Goal: Communication & Community: Answer question/provide support

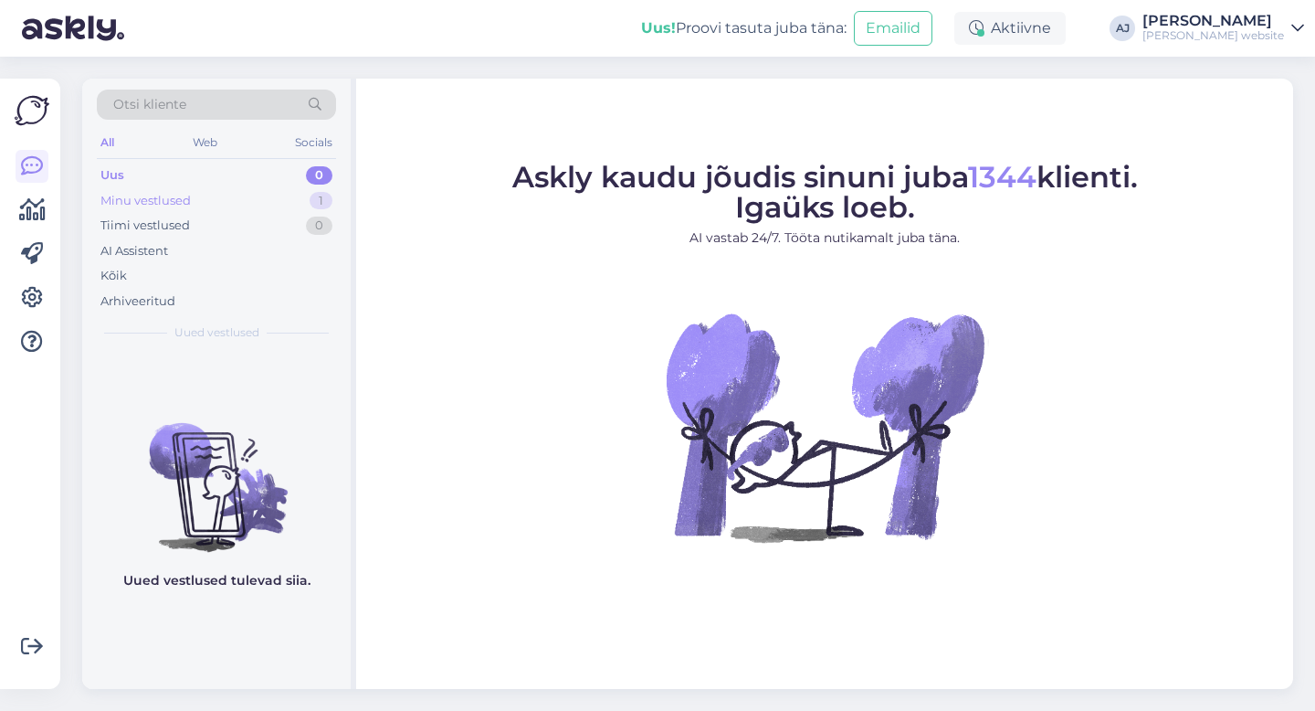
click at [132, 195] on div "Minu vestlused" at bounding box center [145, 201] width 90 height 18
click at [127, 169] on div "Uus 2" at bounding box center [216, 176] width 239 height 26
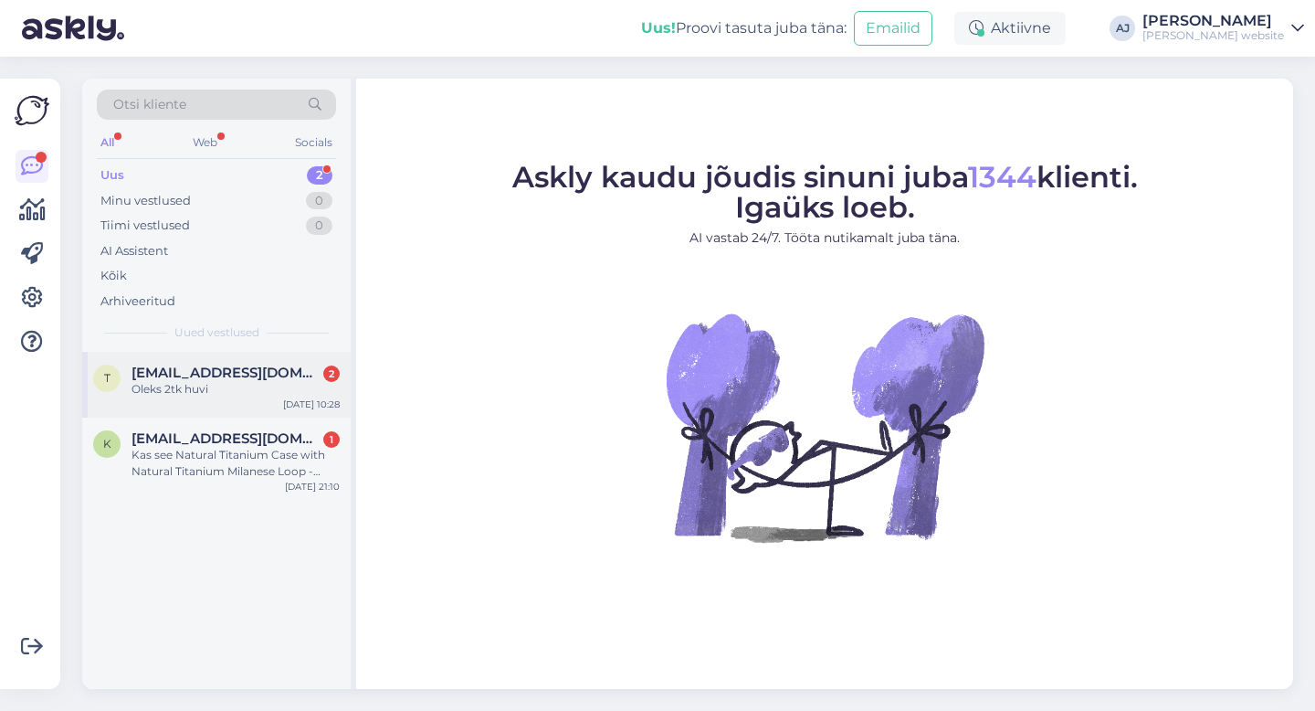
click at [186, 385] on div "[EMAIL_ADDRESS][DOMAIN_NAME] 2 Oleks 2tk huvi" at bounding box center [236, 380] width 208 height 33
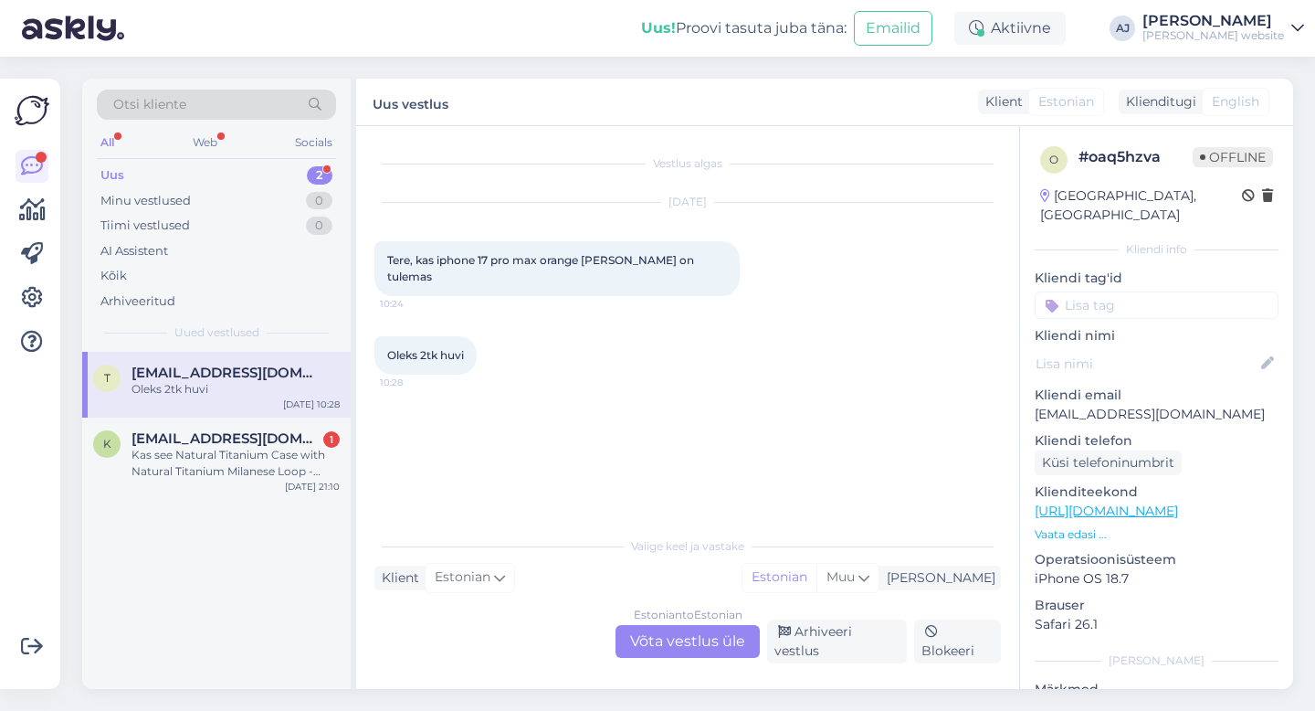
click at [662, 645] on div "Estonian to Estonian Võta vestlus üle" at bounding box center [688, 641] width 144 height 33
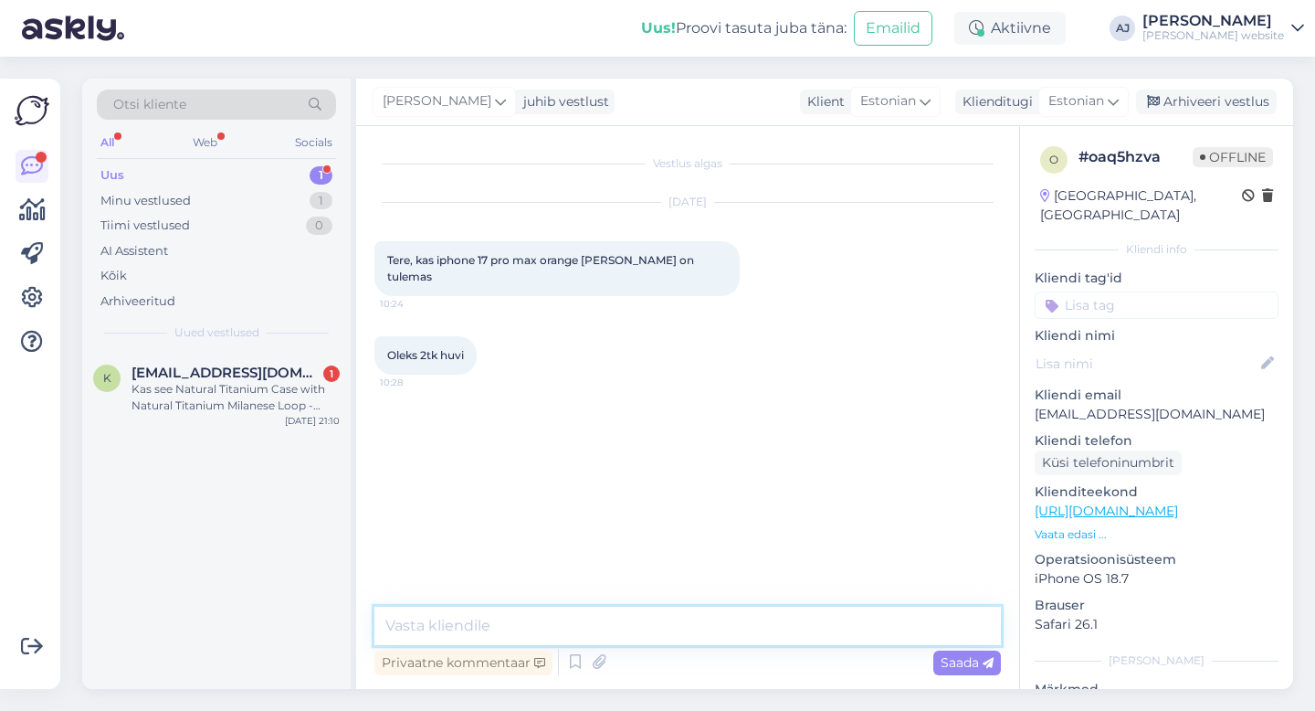
click at [448, 620] on textarea at bounding box center [687, 625] width 627 height 38
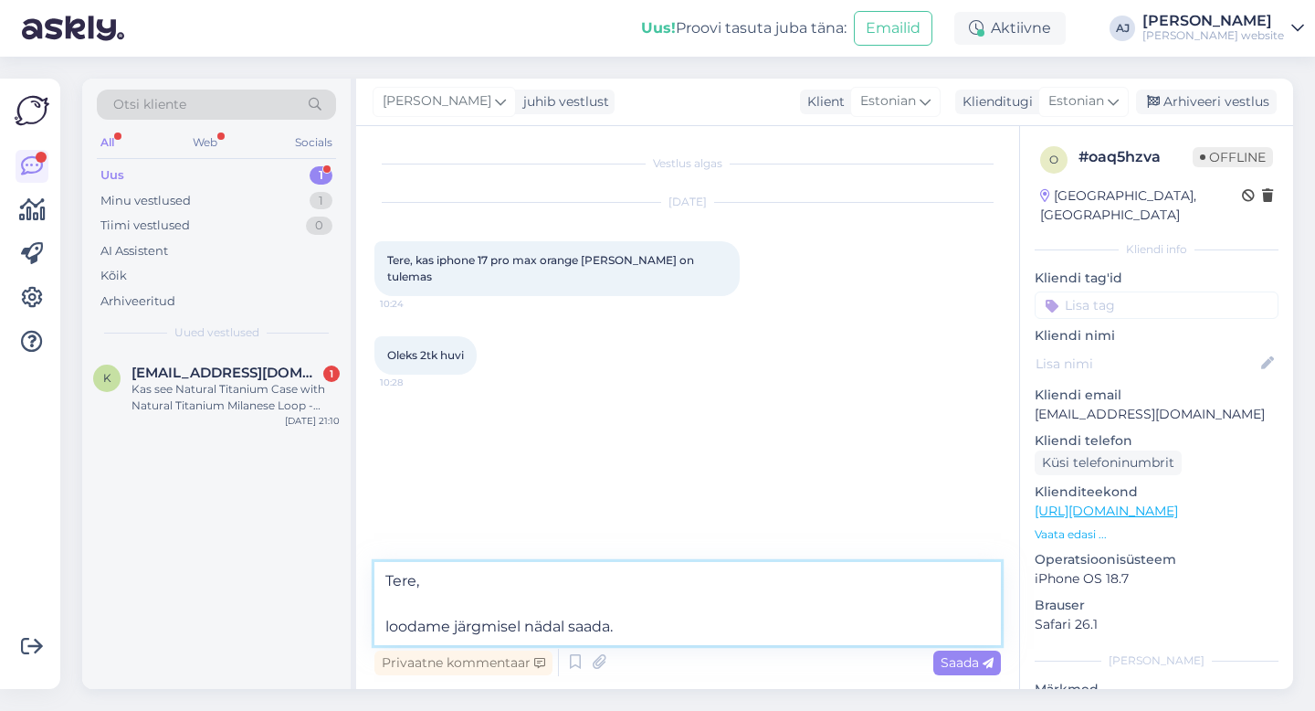
click at [388, 618] on textarea "Tere, loodame järgmisel nädal saada." at bounding box center [687, 603] width 627 height 83
type textarea "Tere, Loodame järgmisel nädal saada."
click at [947, 659] on span "Saada" at bounding box center [967, 662] width 53 height 16
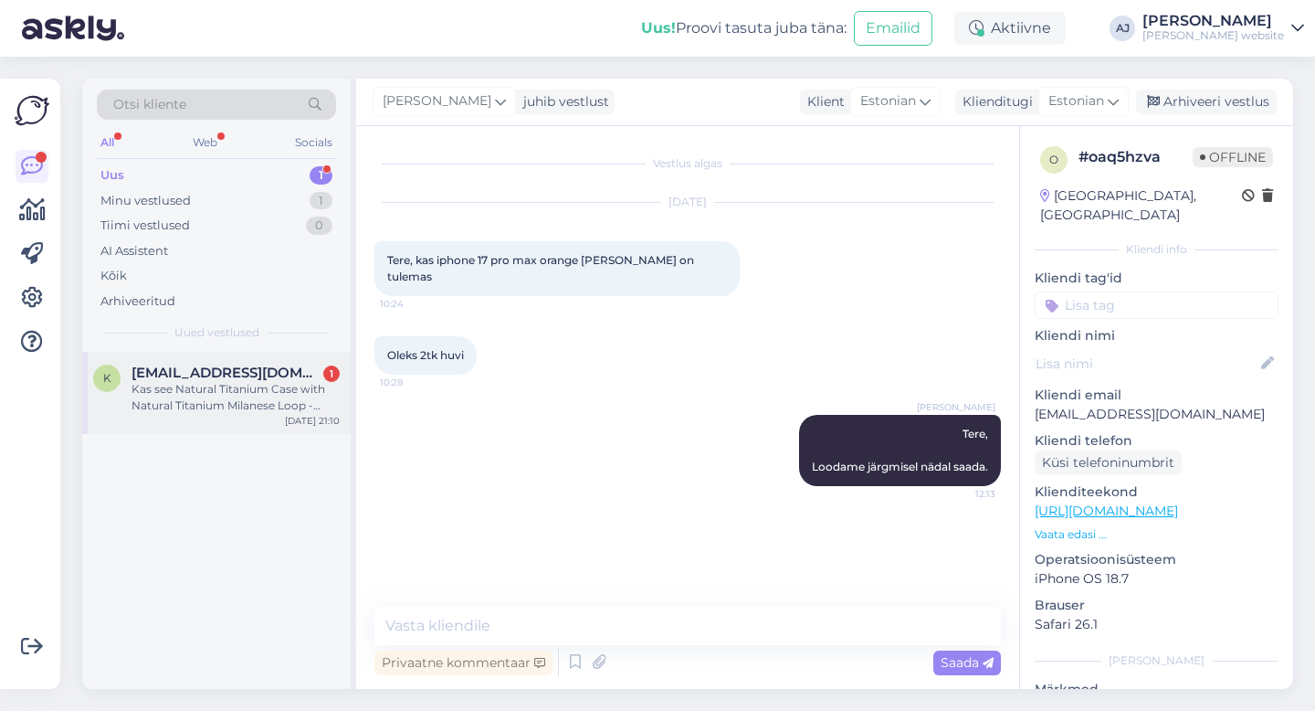
click at [193, 384] on div "Kas see Natural Titanium Case with Natural Titanium Milanese Loop - Large on re…" at bounding box center [236, 397] width 208 height 33
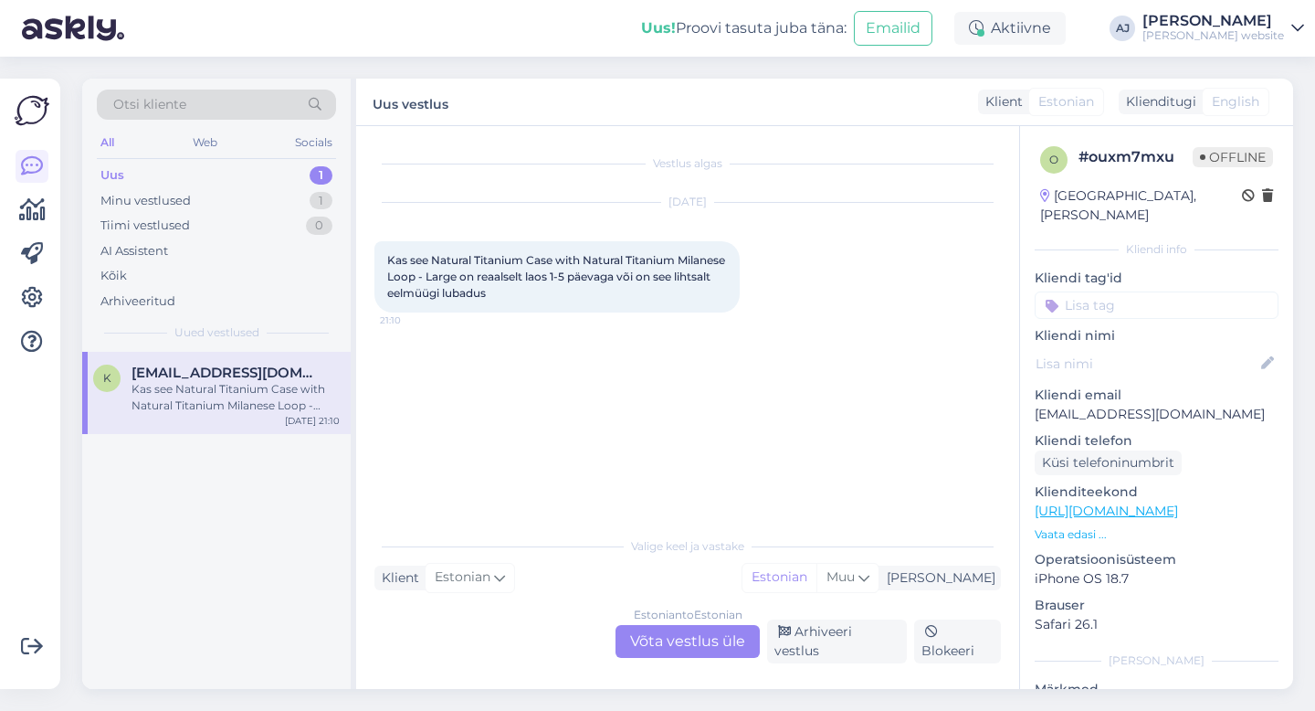
click at [661, 647] on div "Estonian to Estonian Võta vestlus üle" at bounding box center [688, 641] width 144 height 33
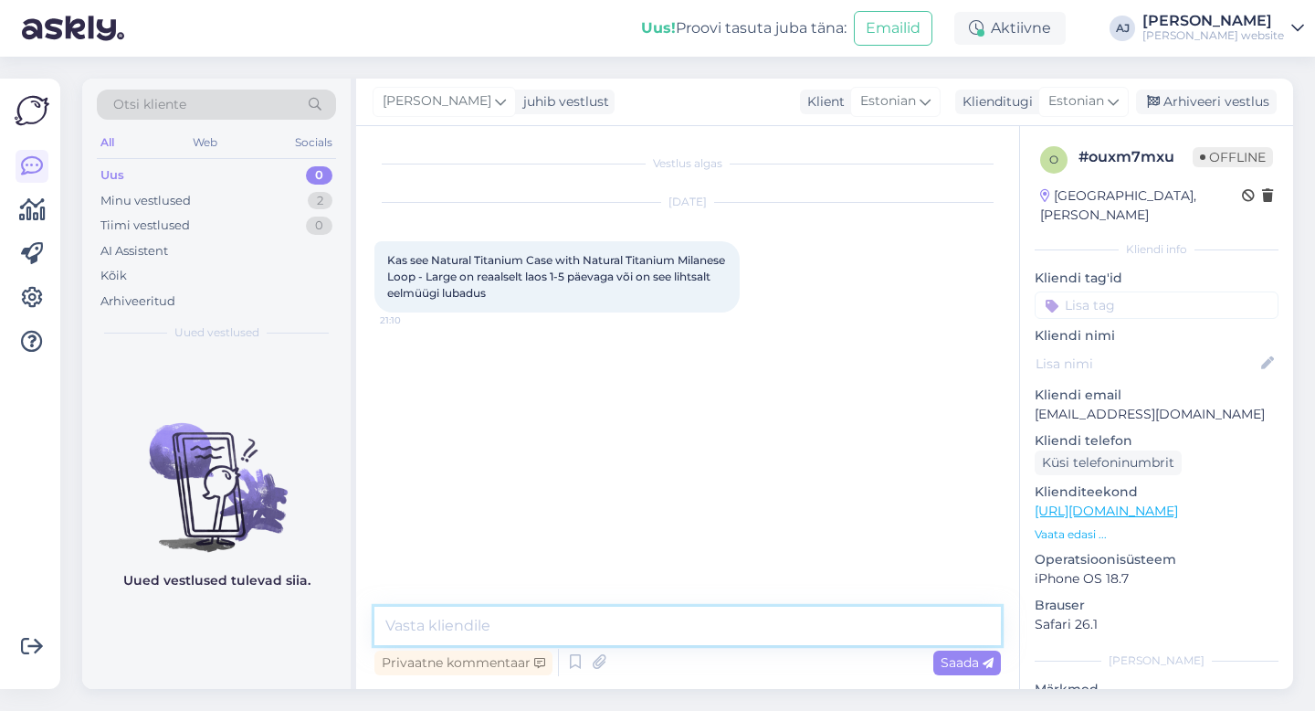
click at [416, 620] on textarea at bounding box center [687, 625] width 627 height 38
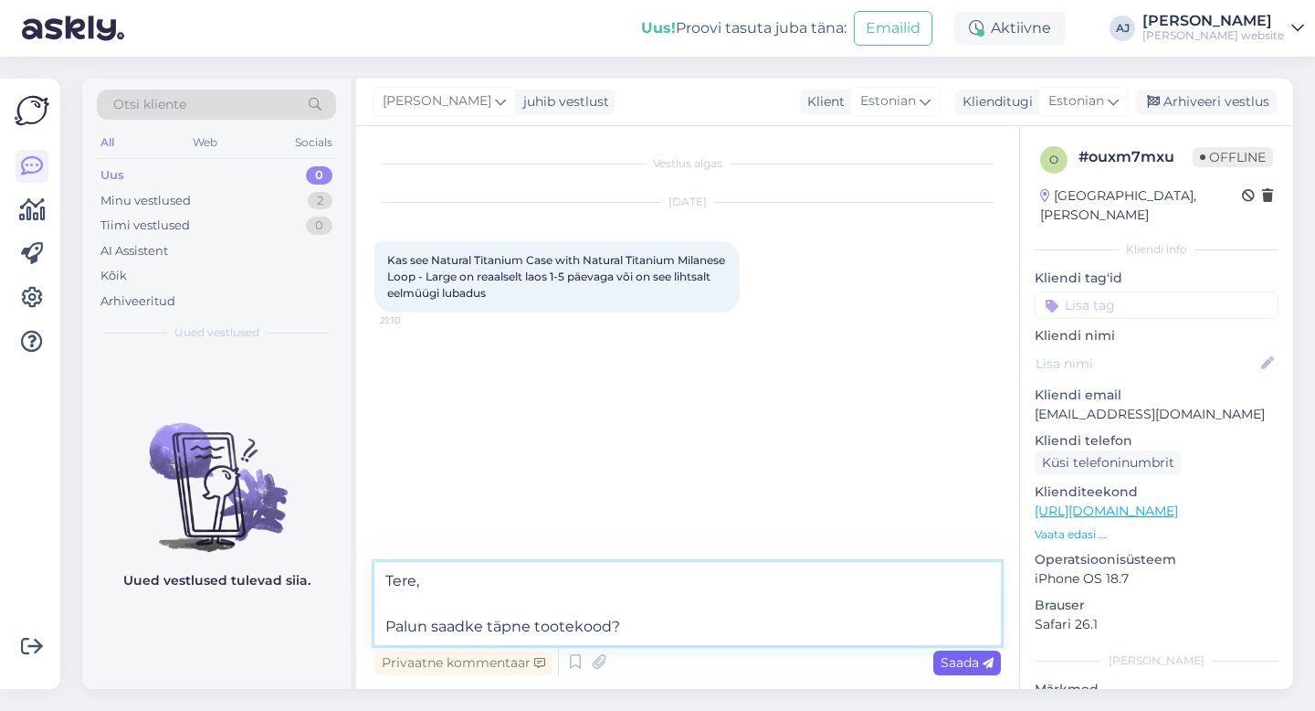
type textarea "Tere, Palun saadke täpne tootekood?"
click at [955, 659] on span "Saada" at bounding box center [967, 662] width 53 height 16
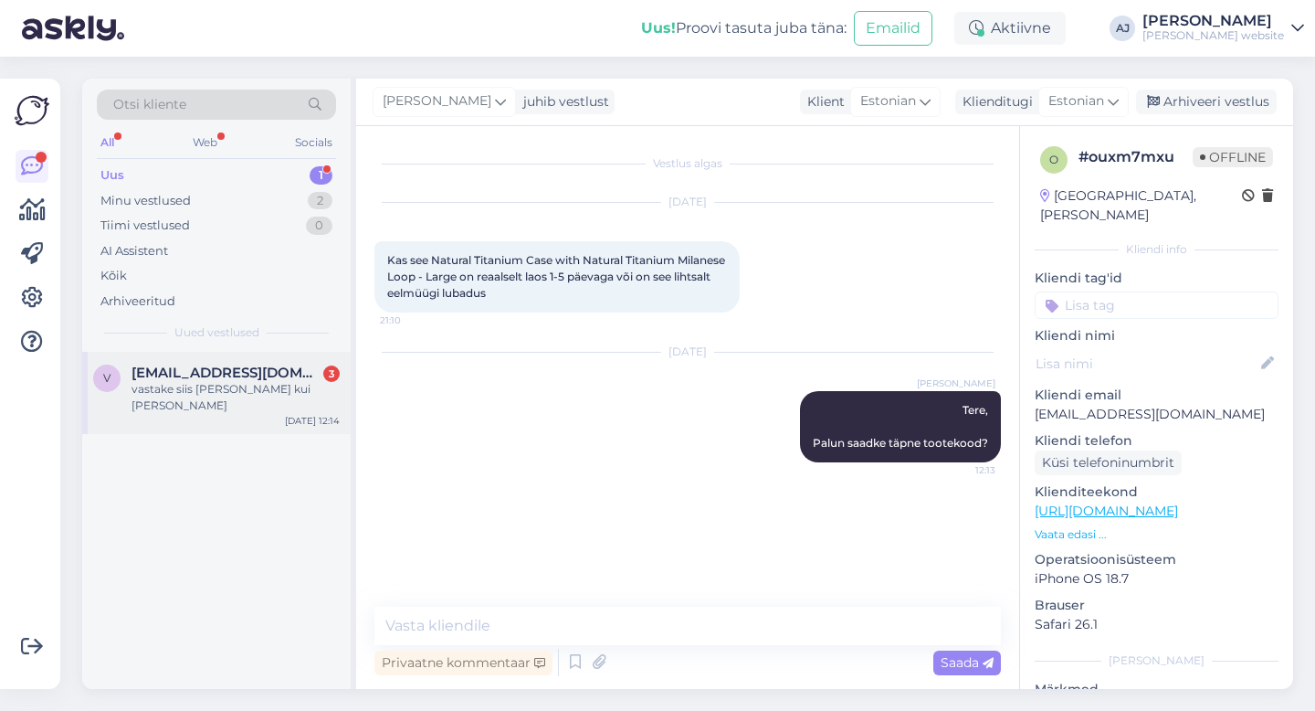
click at [247, 377] on span "[EMAIL_ADDRESS][DOMAIN_NAME]" at bounding box center [227, 372] width 190 height 16
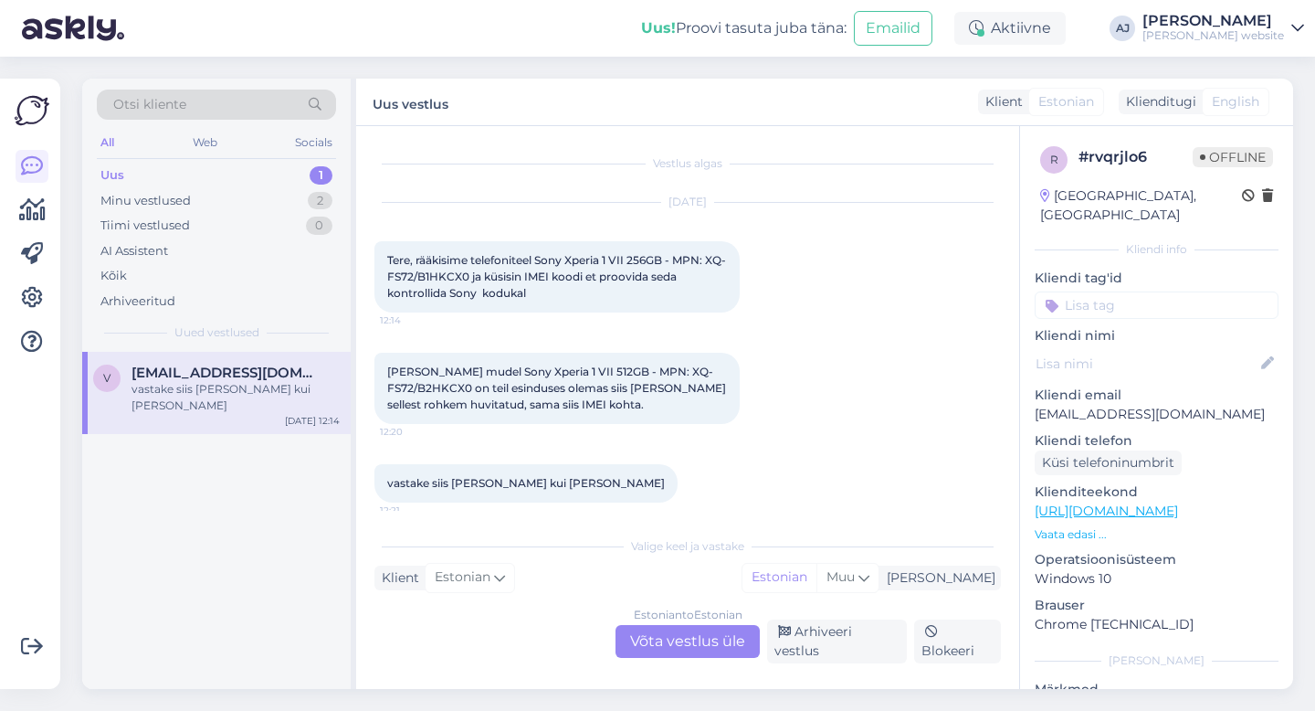
scroll to position [1, 0]
click at [676, 647] on div "Estonian to Estonian Võta vestlus üle" at bounding box center [688, 641] width 144 height 33
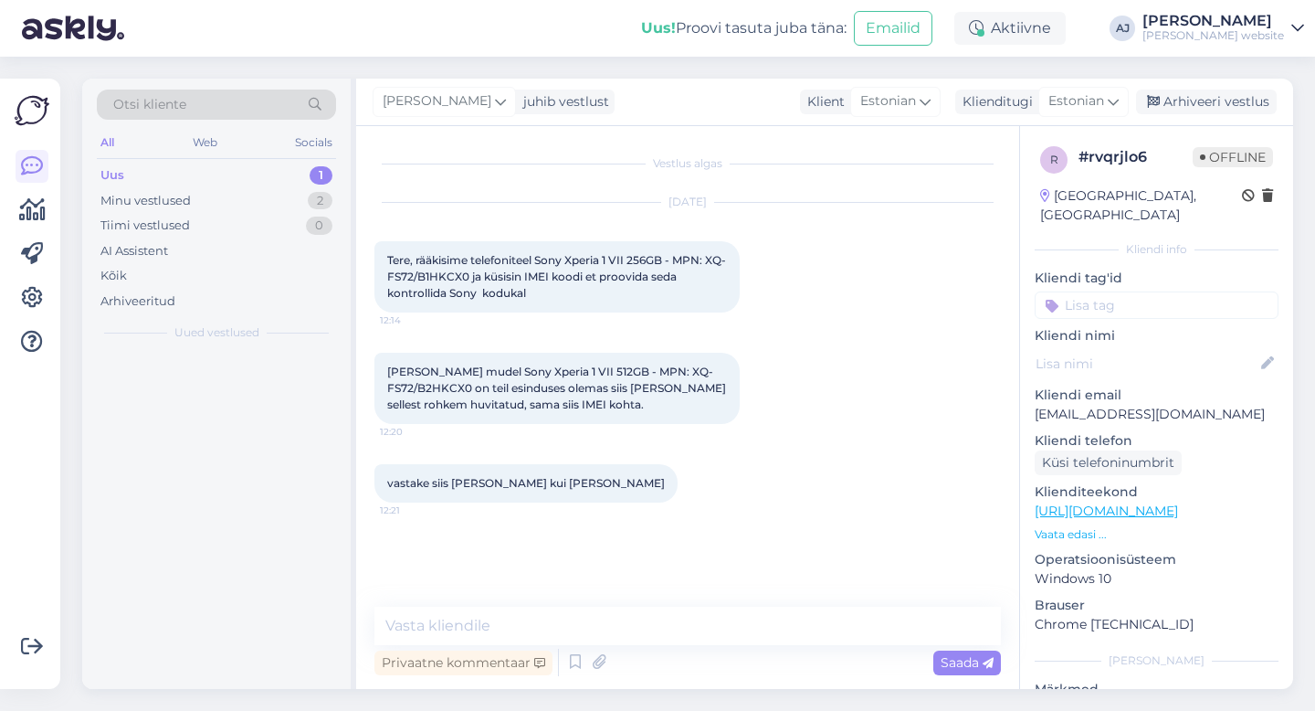
scroll to position [0, 0]
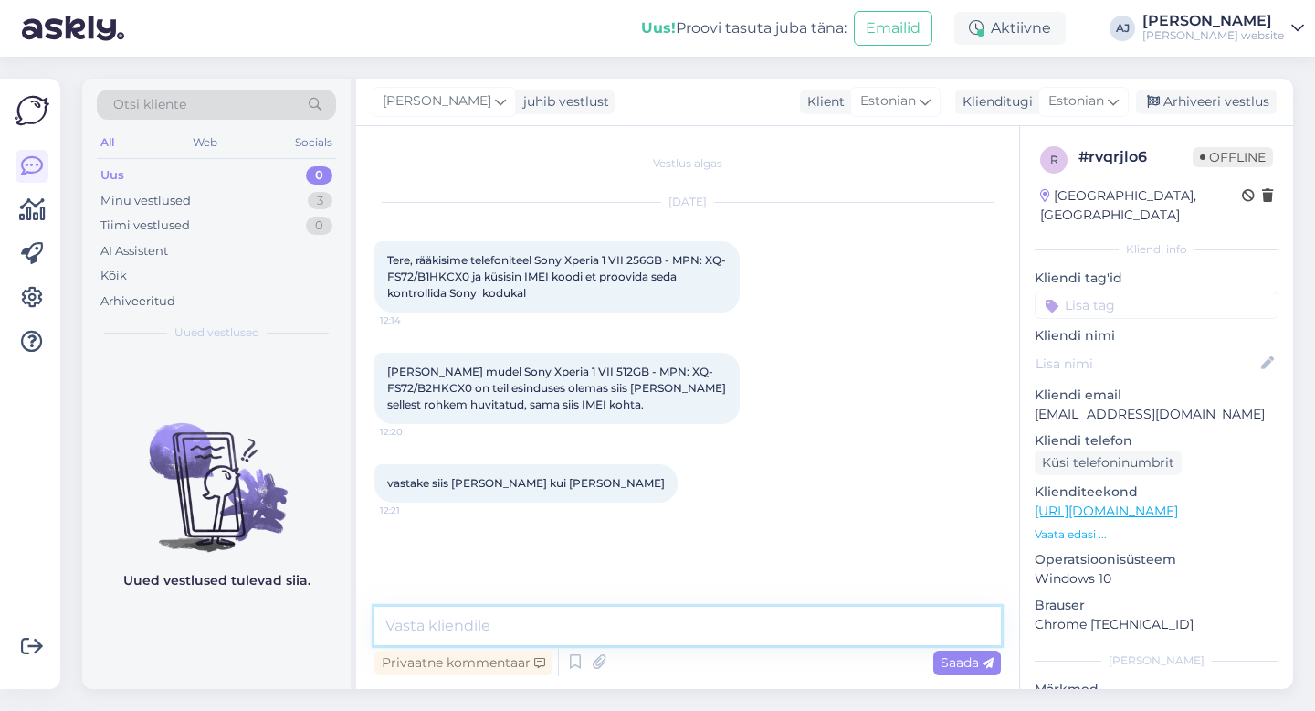
click at [398, 622] on textarea at bounding box center [687, 625] width 627 height 38
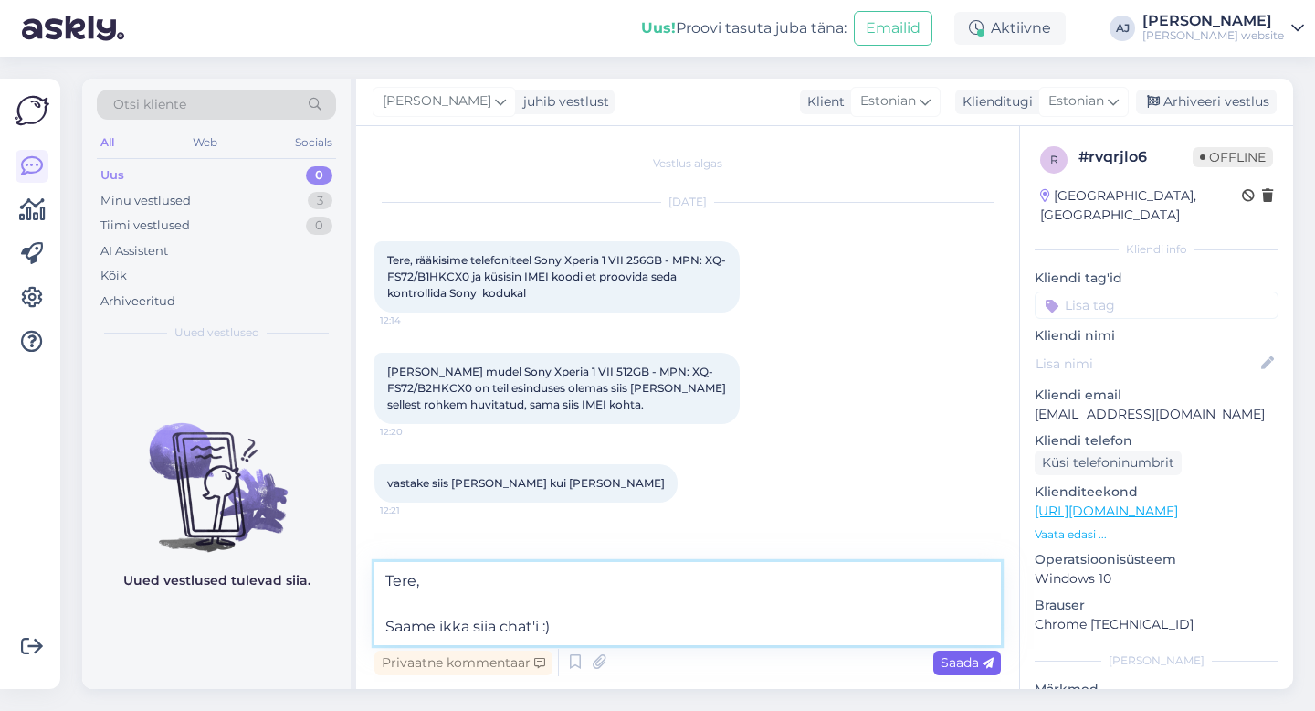
type textarea "Tere, Saame ikka siia chat'i :)"
click at [949, 657] on span "Saada" at bounding box center [967, 662] width 53 height 16
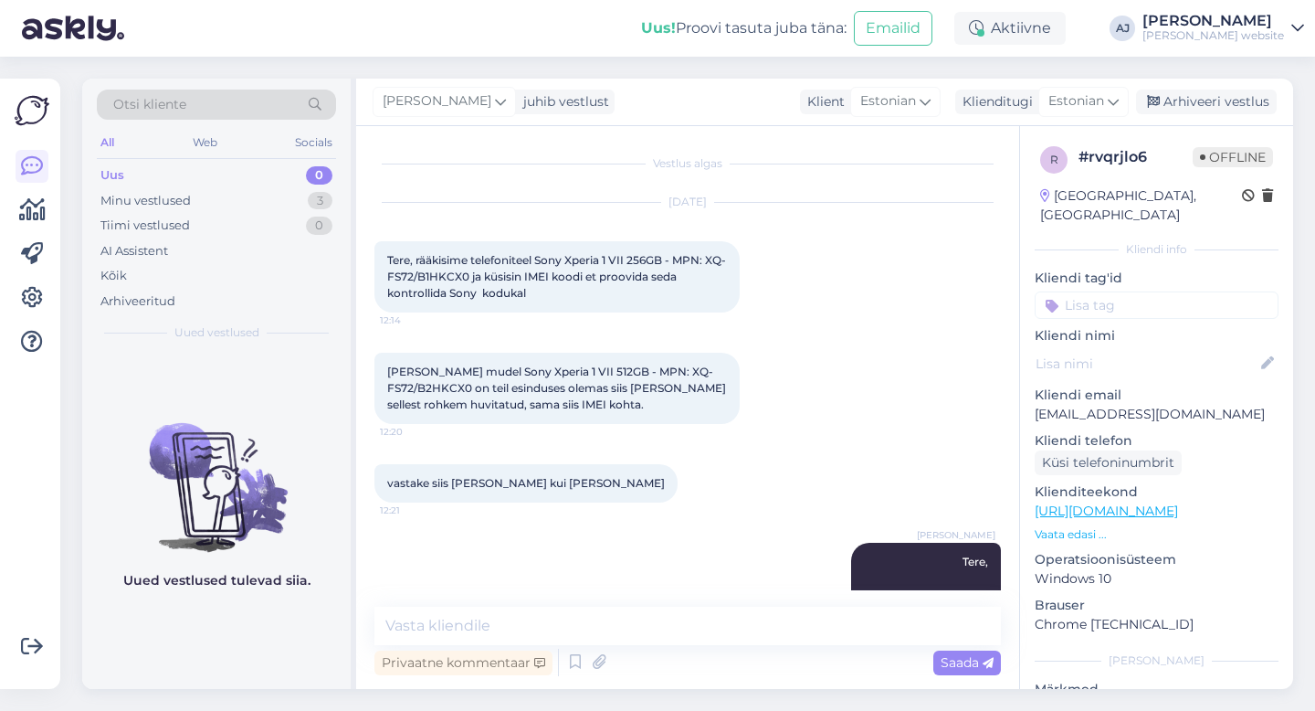
scroll to position [44, 0]
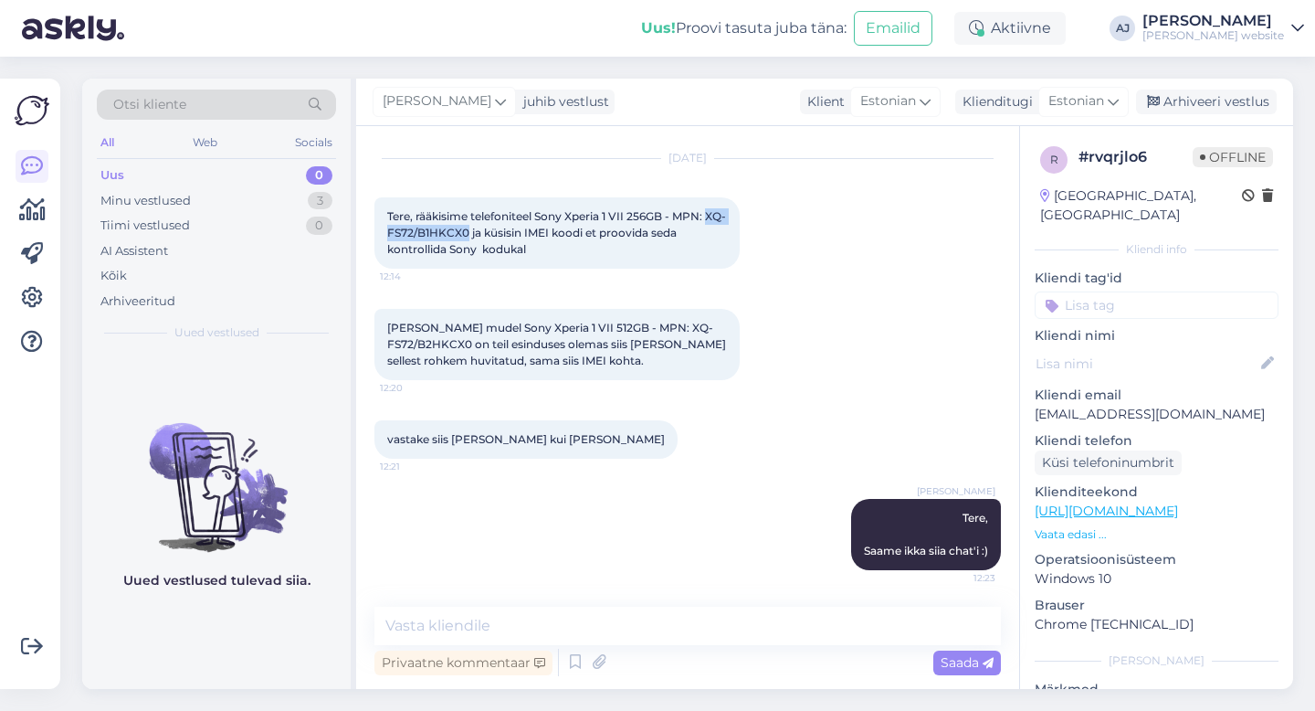
drag, startPoint x: 387, startPoint y: 235, endPoint x: 488, endPoint y: 237, distance: 100.5
click at [488, 237] on span "Tere, rääkisime telefoniteel Sony Xperia 1 VII 256GB - MPN: XQ-FS72/B1HKCX0 ja …" at bounding box center [556, 232] width 339 height 47
copy span "XQ-FS72/B1HKCX0"
click at [437, 614] on textarea at bounding box center [687, 625] width 627 height 38
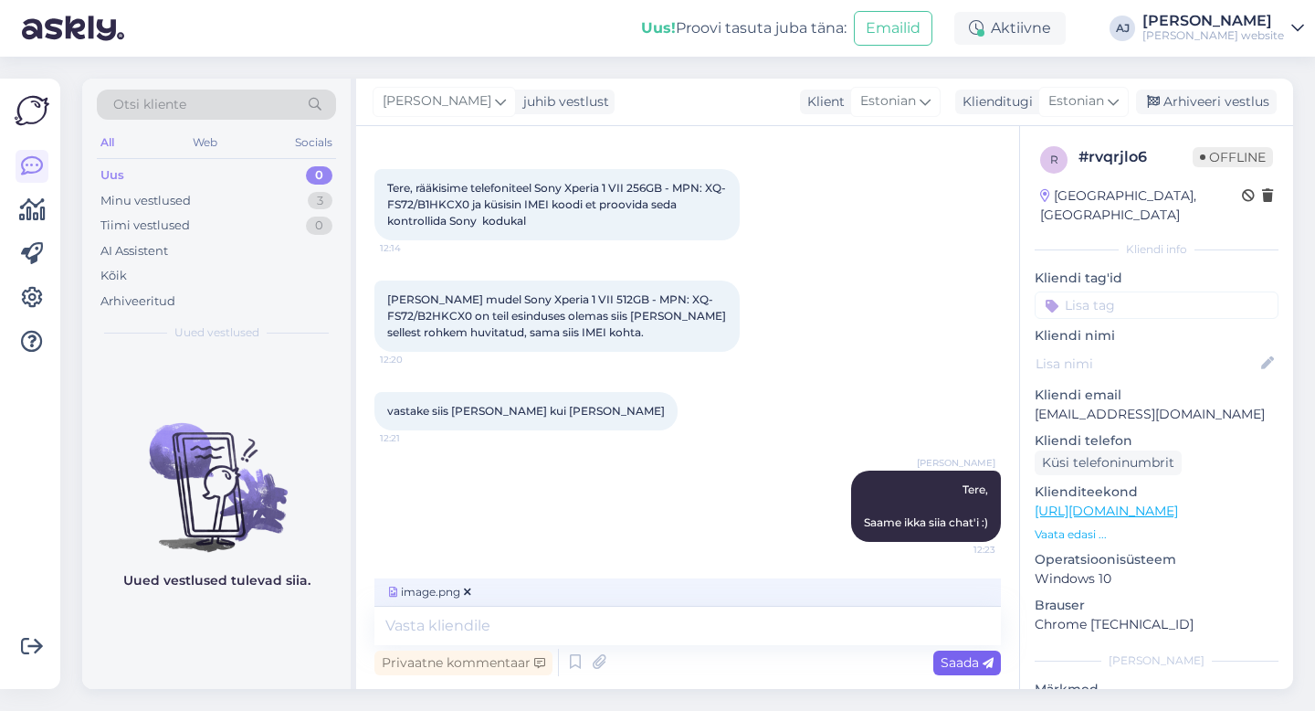
click at [958, 665] on span "Saada" at bounding box center [967, 662] width 53 height 16
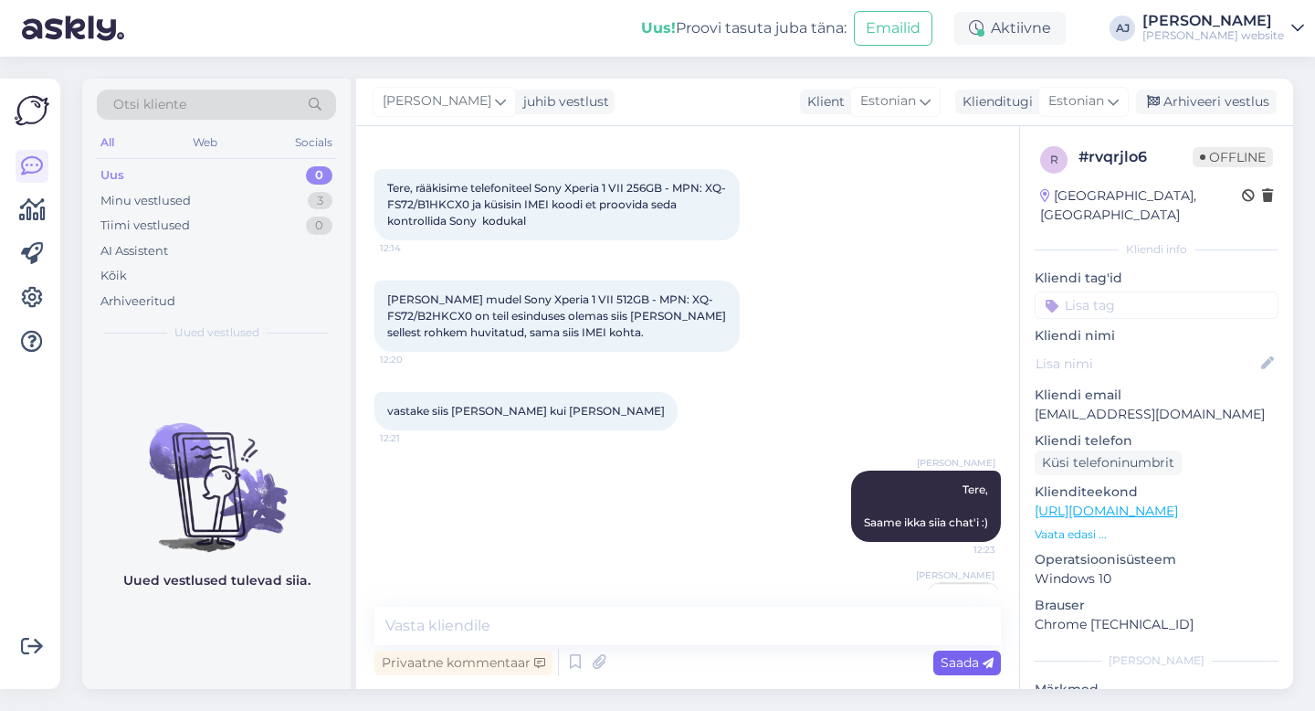
scroll to position [159, 0]
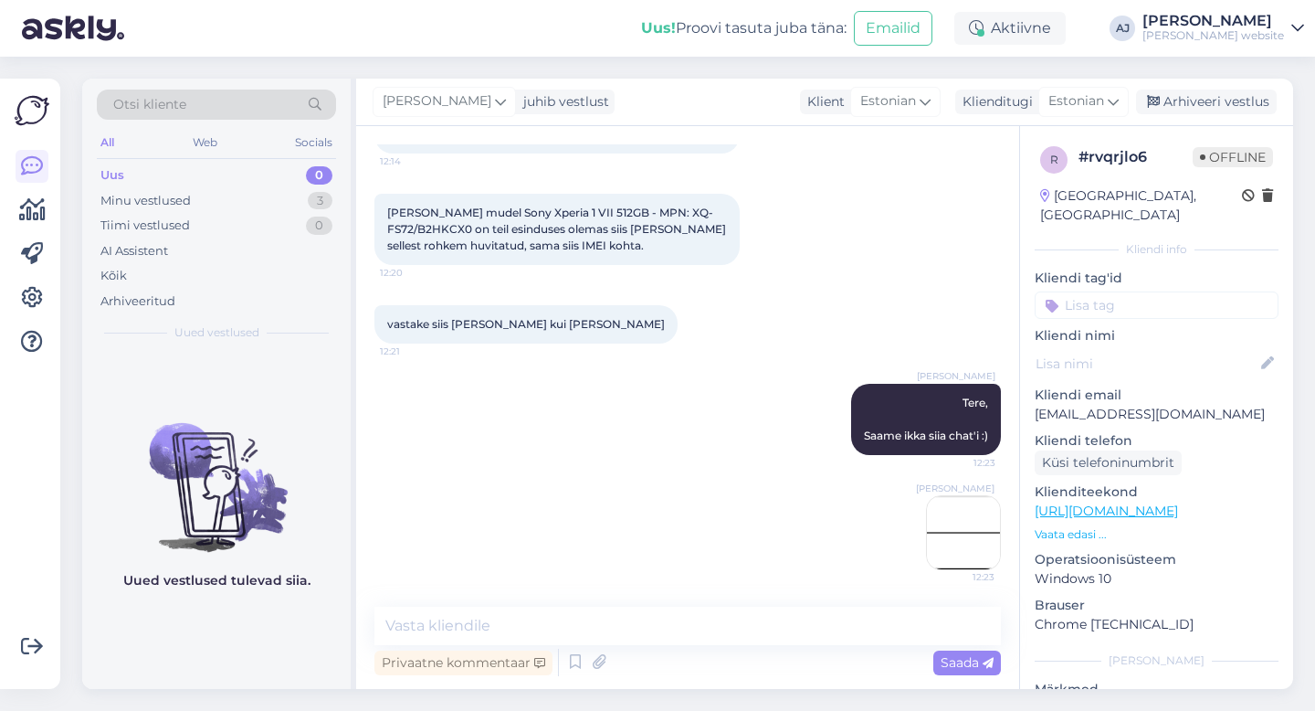
click at [957, 512] on img at bounding box center [963, 532] width 73 height 73
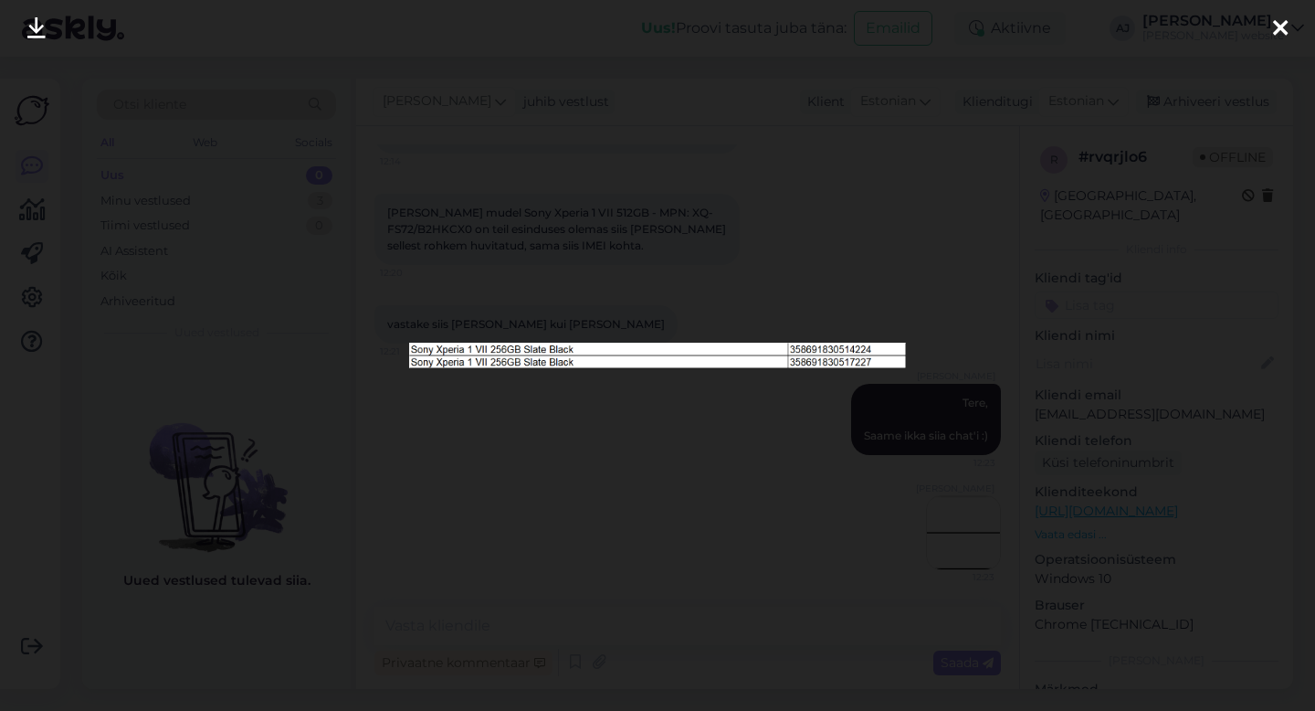
click at [1284, 23] on icon at bounding box center [1280, 29] width 15 height 24
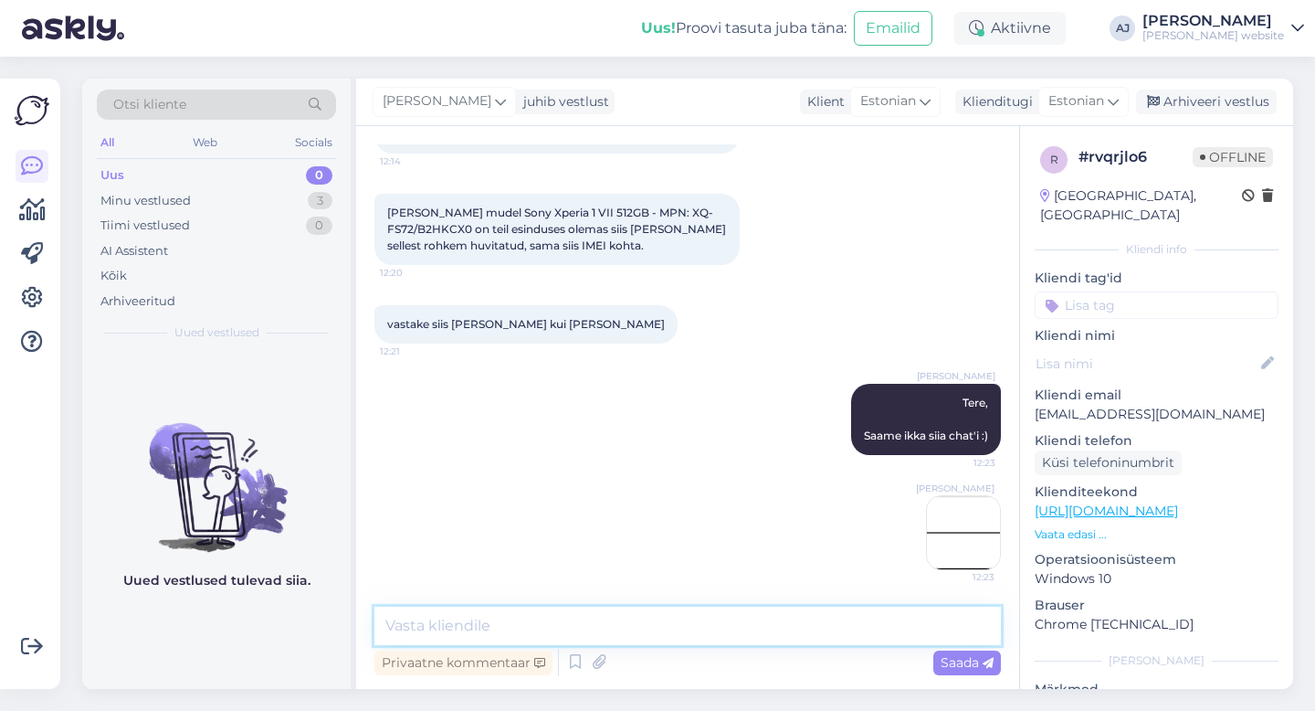
click at [472, 617] on textarea at bounding box center [687, 625] width 627 height 38
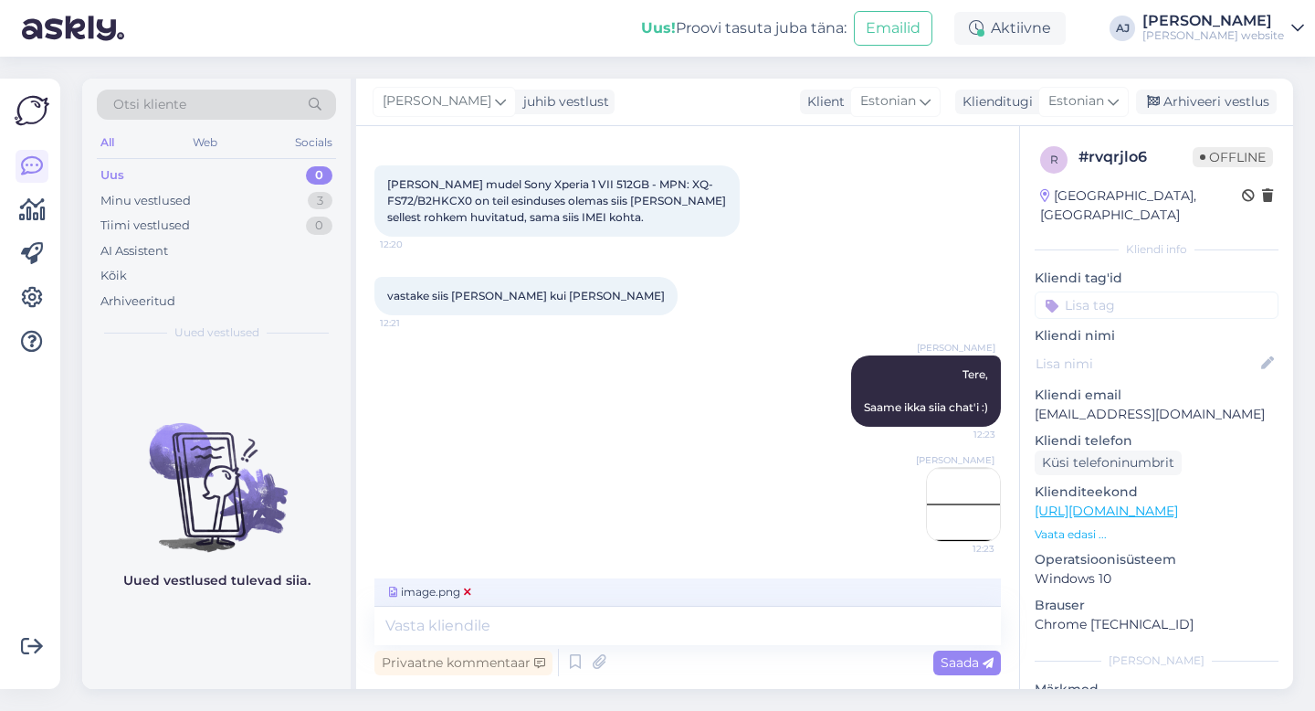
click at [469, 587] on icon at bounding box center [467, 591] width 7 height 11
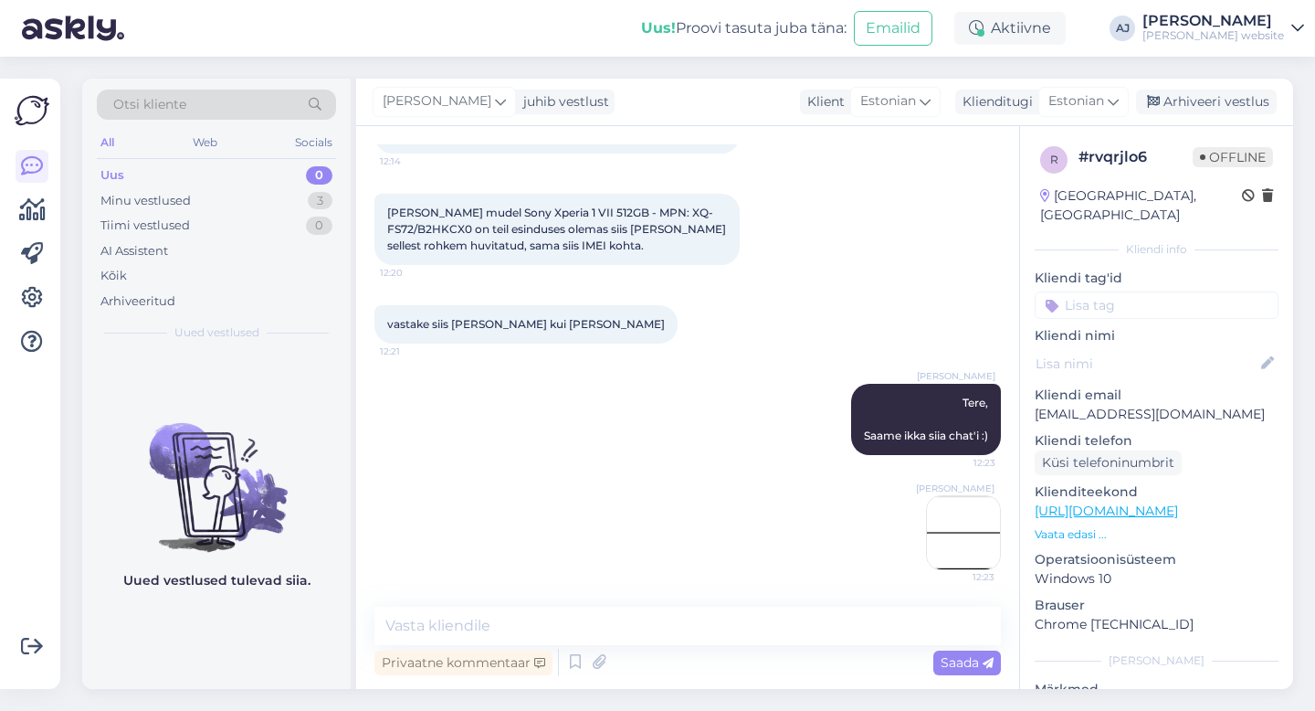
scroll to position [159, 0]
click at [437, 611] on textarea at bounding box center [687, 625] width 627 height 38
paste textarea "358691830514224"
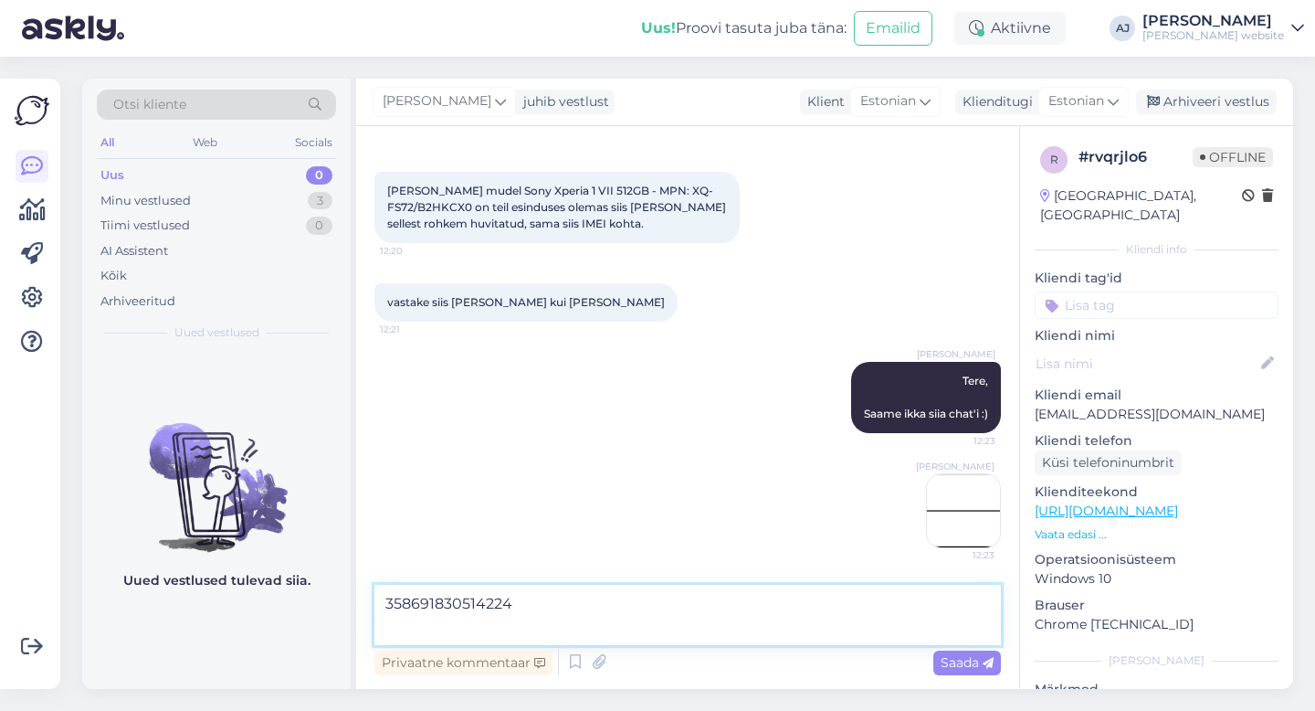
scroll to position [187, 0]
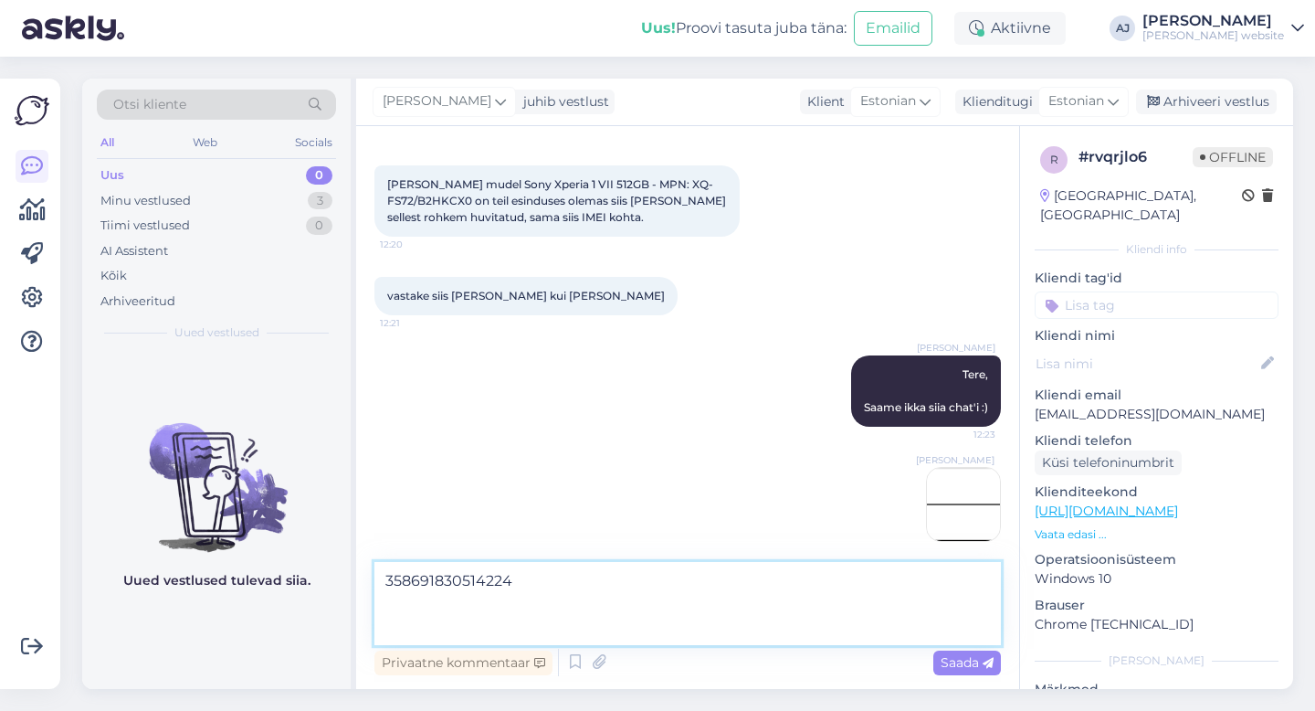
paste textarea "358691830517227"
type textarea "358691830514224 358691830517227"
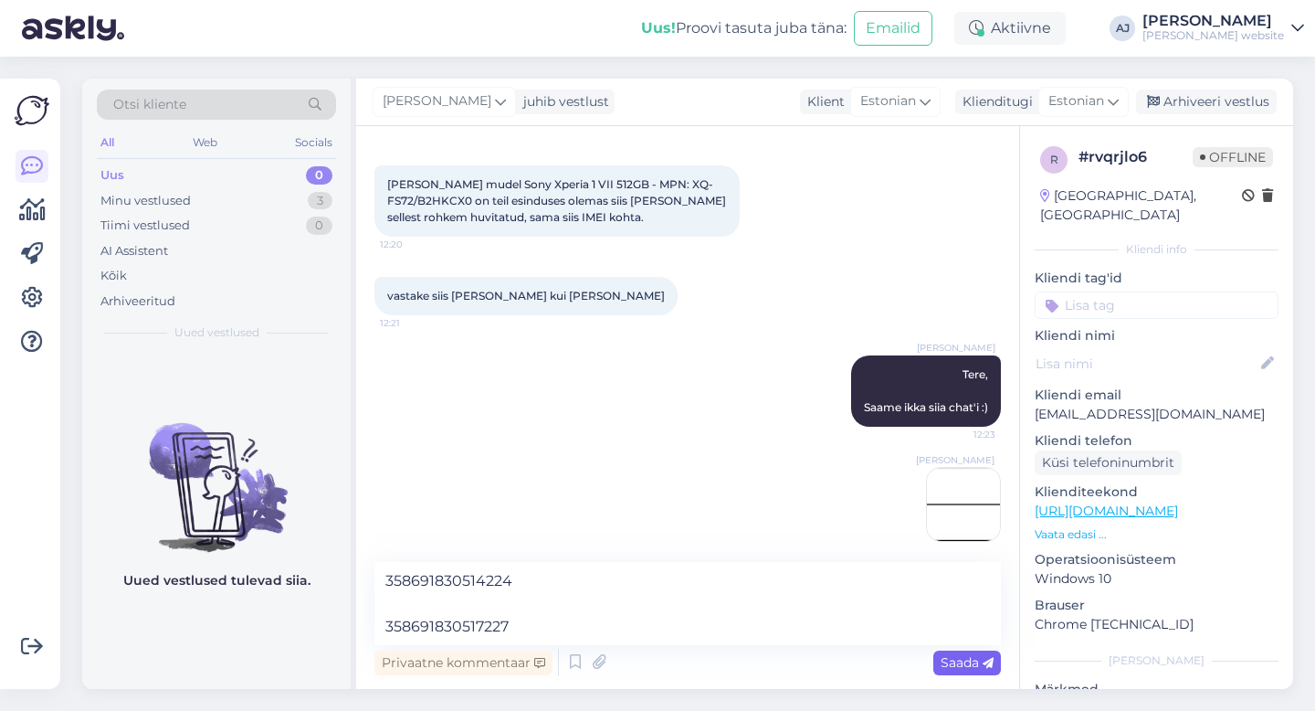
click at [983, 662] on icon at bounding box center [988, 663] width 11 height 11
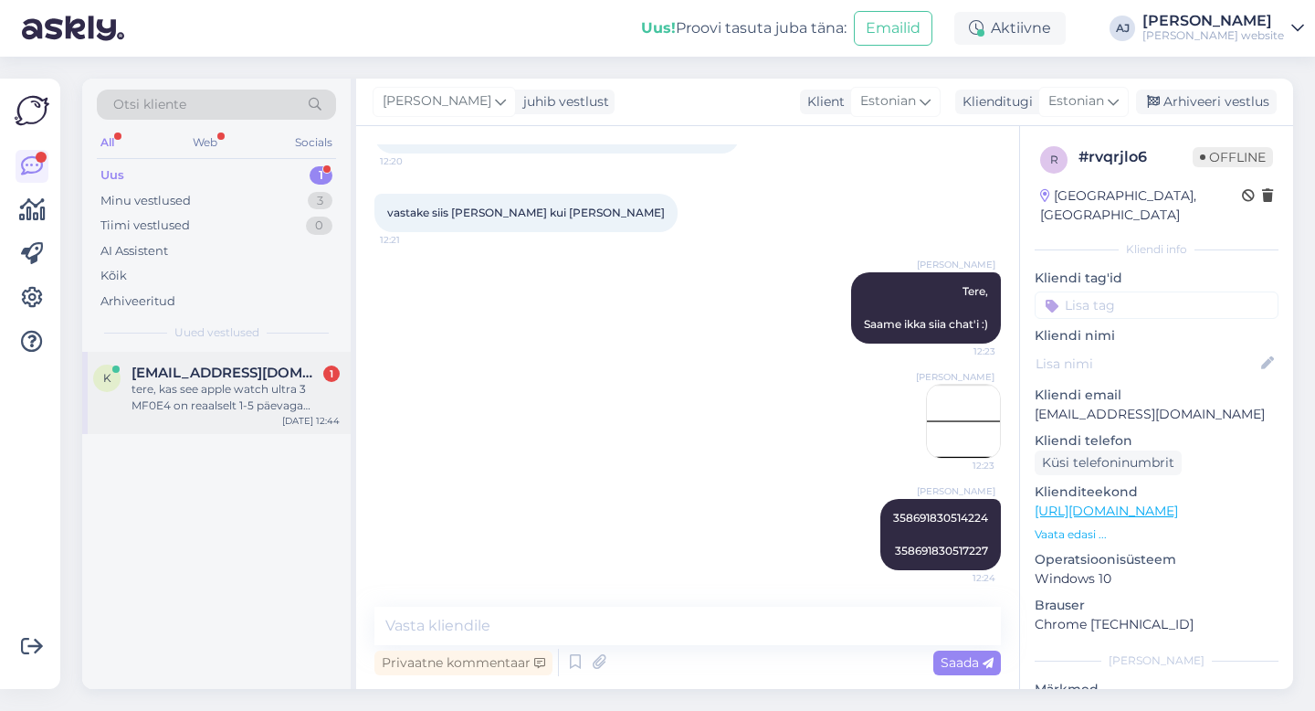
click at [184, 401] on div "tere, kas see apple watch ultra 3 MF0E4 on reaalselt 1-5 päevaga olemas?" at bounding box center [236, 397] width 208 height 33
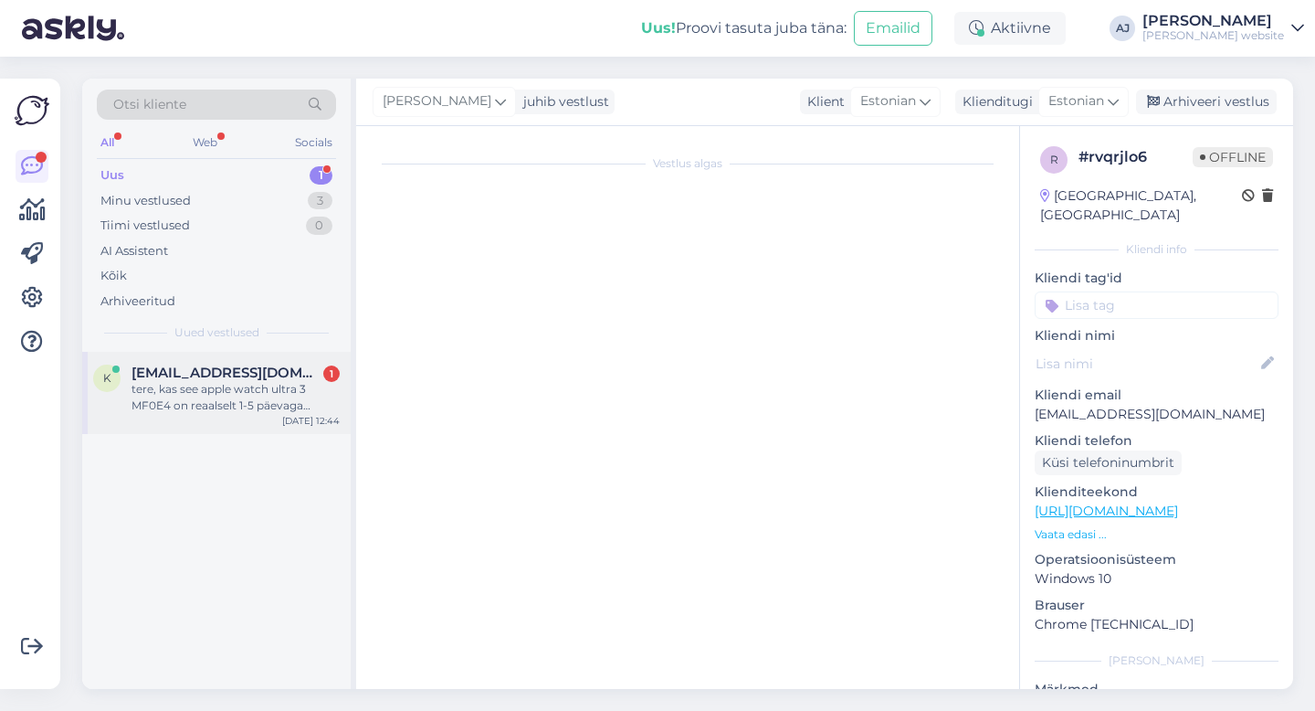
scroll to position [0, 0]
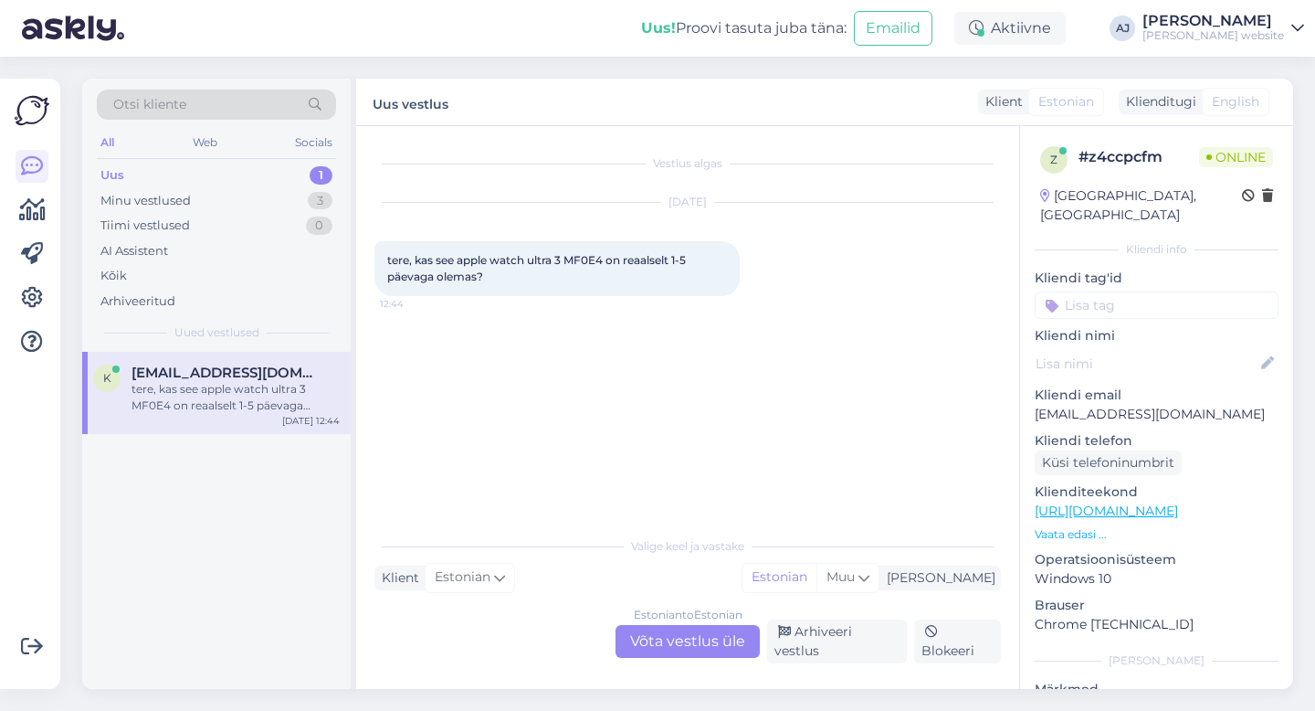
click at [584, 258] on span "tere, kas see apple watch ultra 3 MF0E4 on reaalselt 1-5 päevaga olemas?" at bounding box center [537, 268] width 301 height 30
copy span "MF0E4"
click at [654, 650] on div "Estonian to Estonian Võta vestlus üle" at bounding box center [688, 641] width 144 height 33
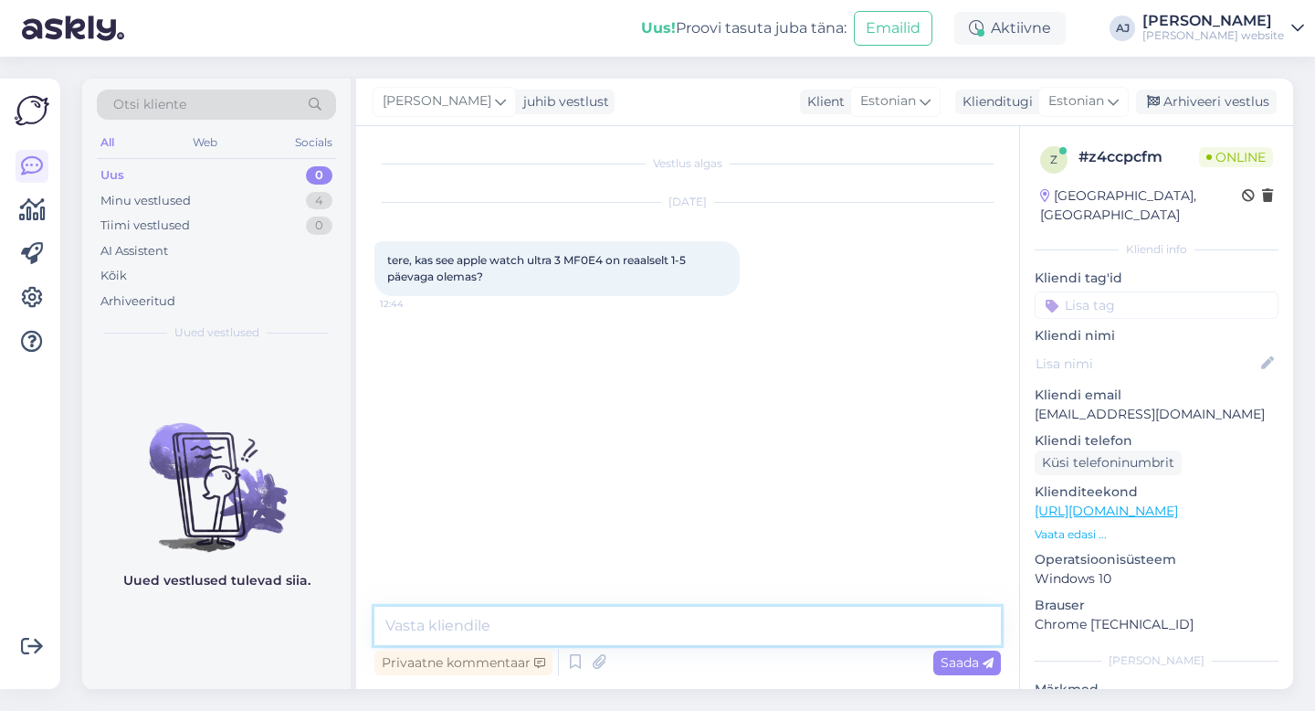
click at [465, 627] on textarea at bounding box center [687, 625] width 627 height 38
type textarea "k"
type textarea "Kahjuks mitte, tarneaeg ca 2 nädalat hetkel."
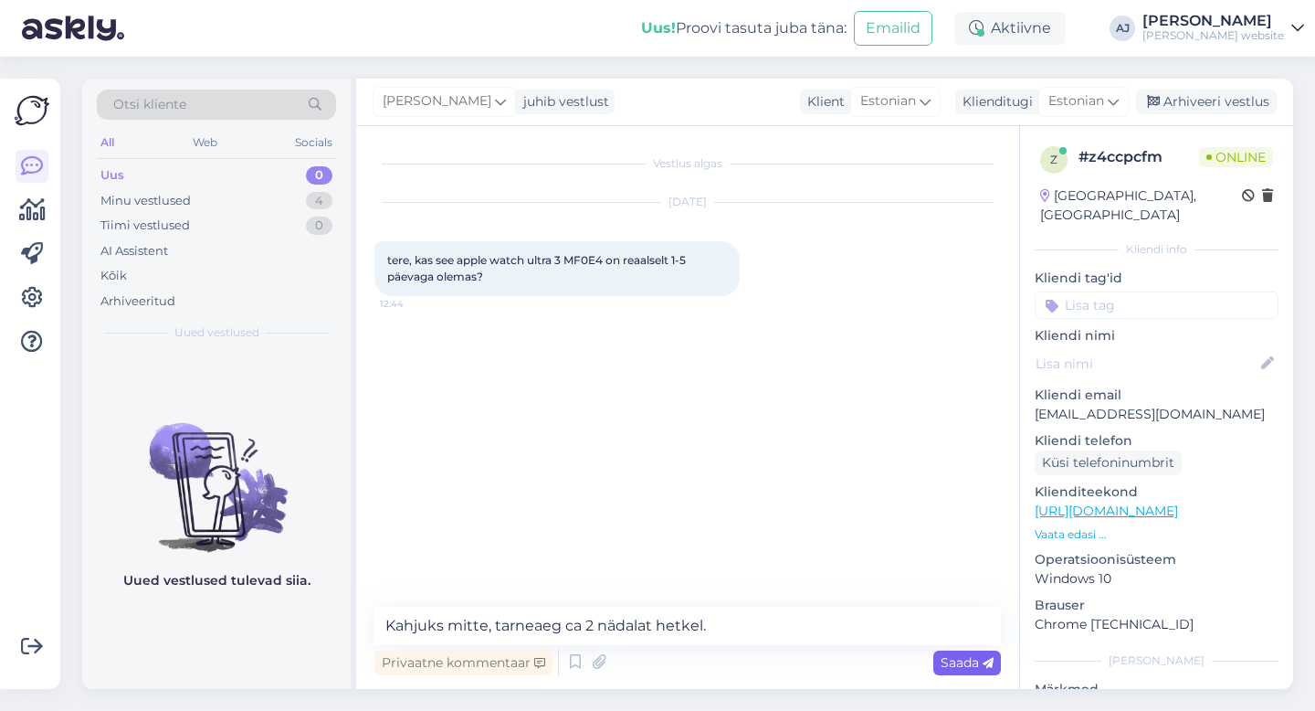
click at [957, 659] on span "Saada" at bounding box center [967, 662] width 53 height 16
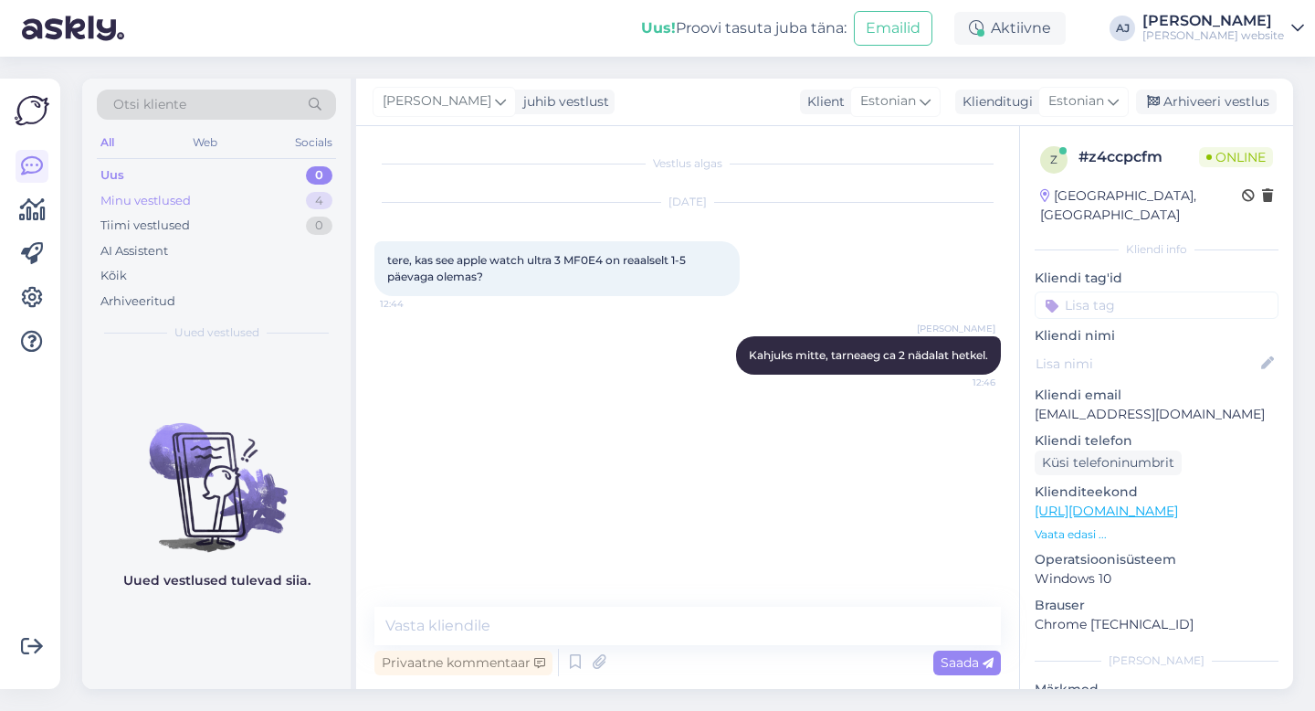
click at [122, 202] on div "Minu vestlused" at bounding box center [145, 201] width 90 height 18
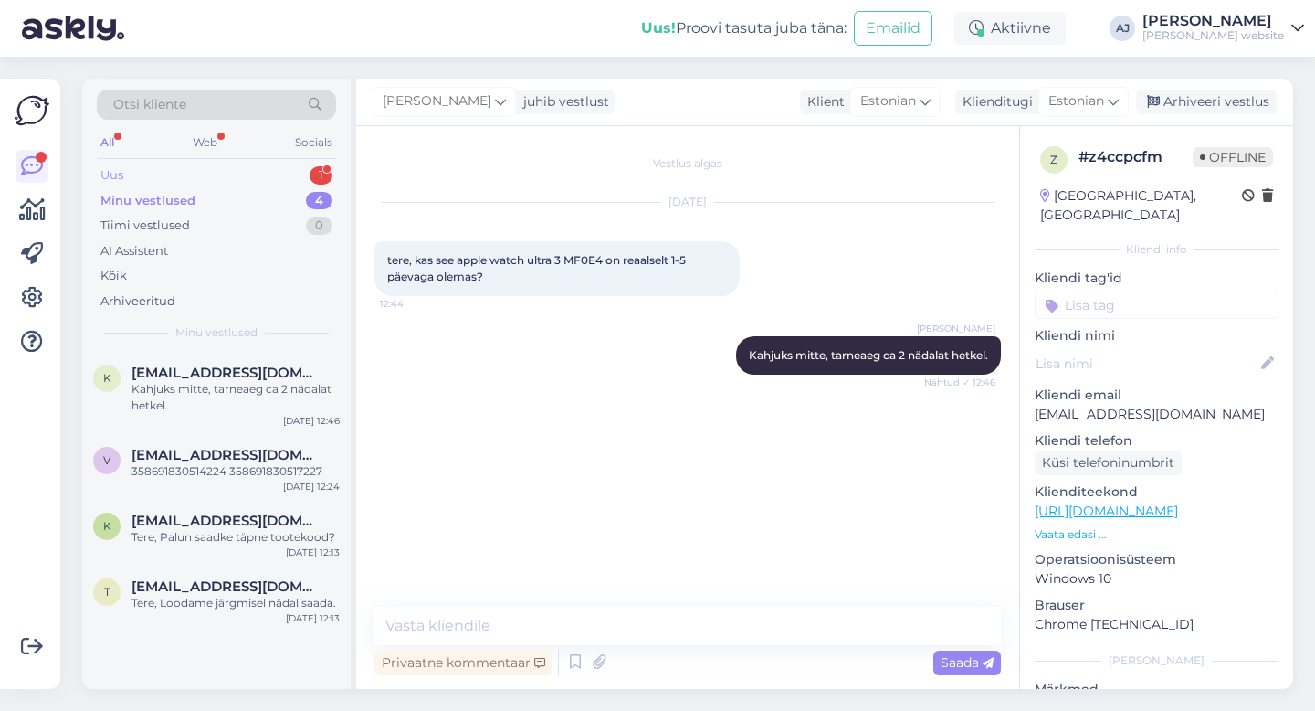
click at [119, 170] on div "Uus" at bounding box center [111, 175] width 23 height 18
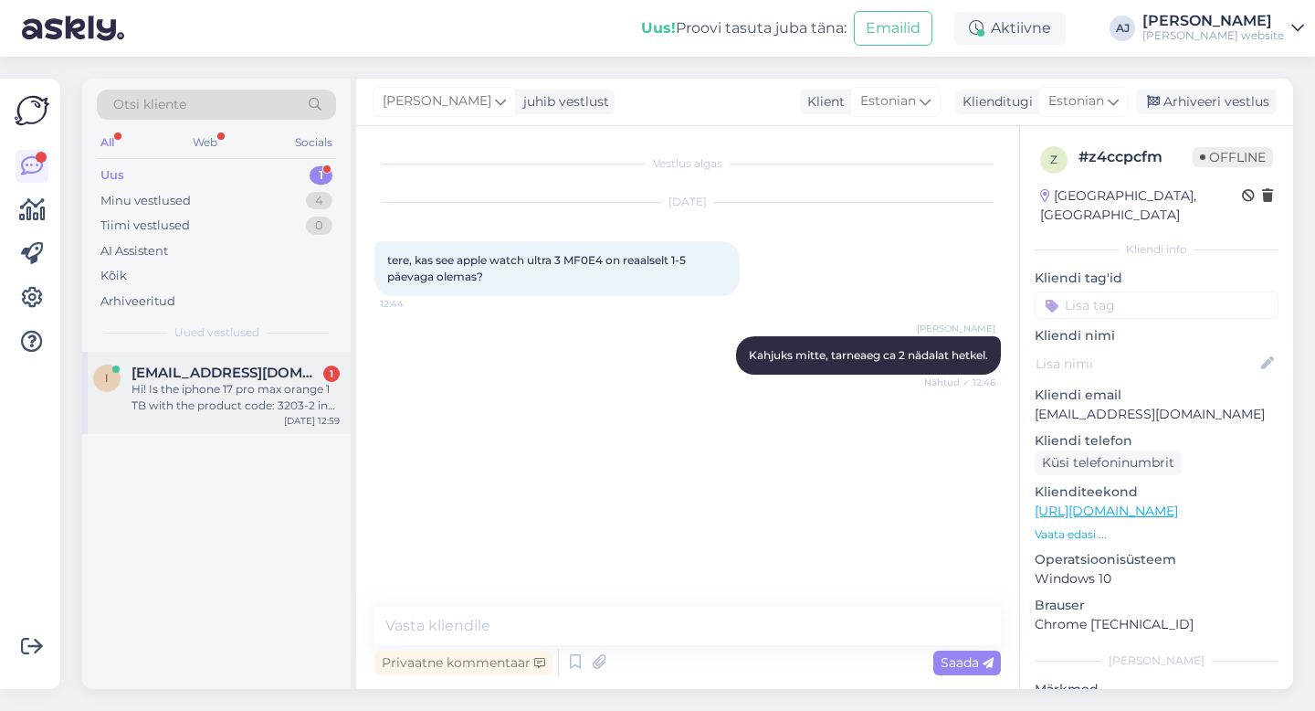
click at [172, 385] on div "Hi! Is the iphone 17 pro max orange 1 TB with the product code: 3203-2 in stock?" at bounding box center [236, 397] width 208 height 33
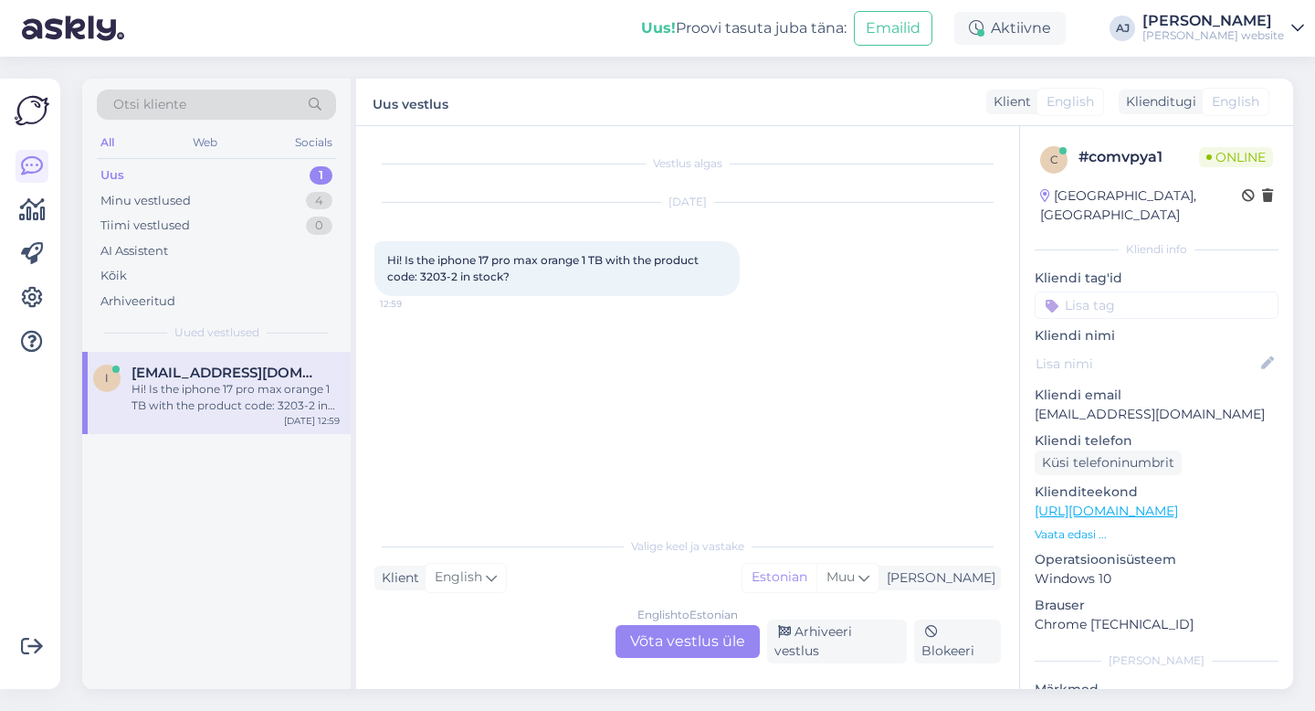
click at [678, 649] on div "English to Estonian Võta vestlus üle" at bounding box center [688, 641] width 144 height 33
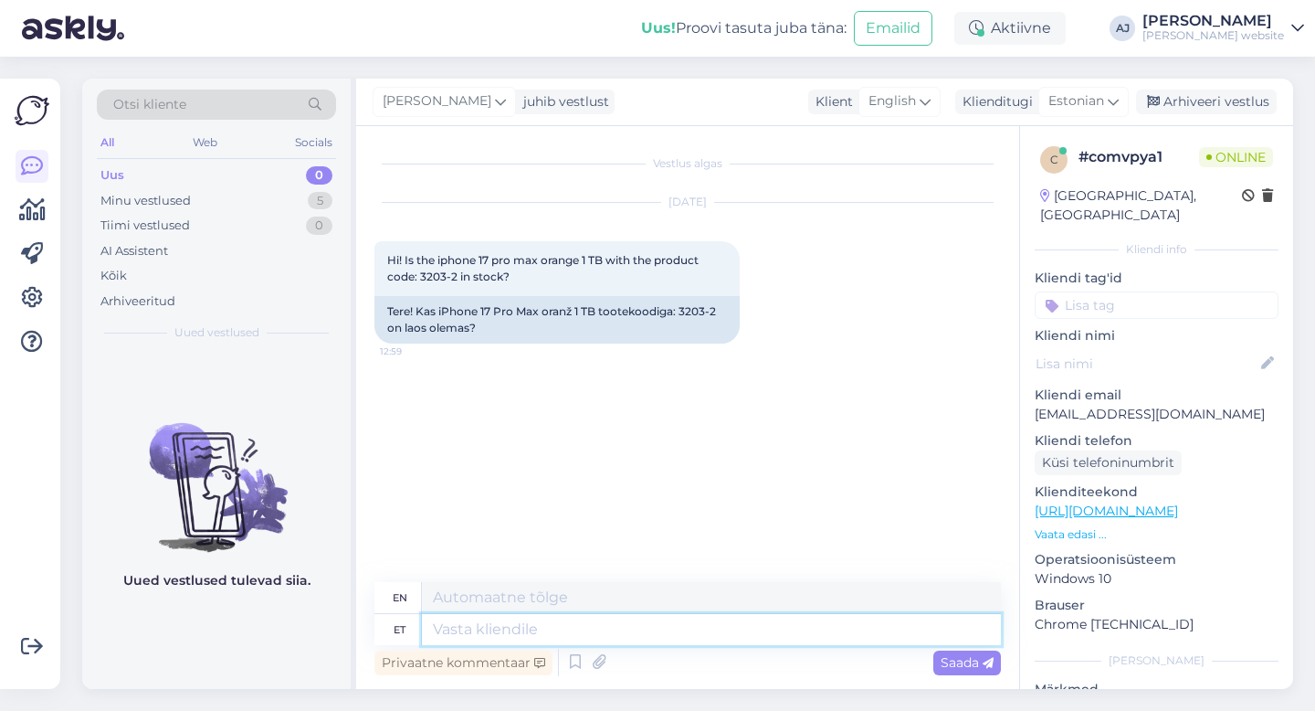
click at [464, 634] on textarea at bounding box center [711, 629] width 579 height 31
type textarea "Tarnea"
type textarea "Delivery"
type textarea "Tarneaeg"
type textarea "Delivery time"
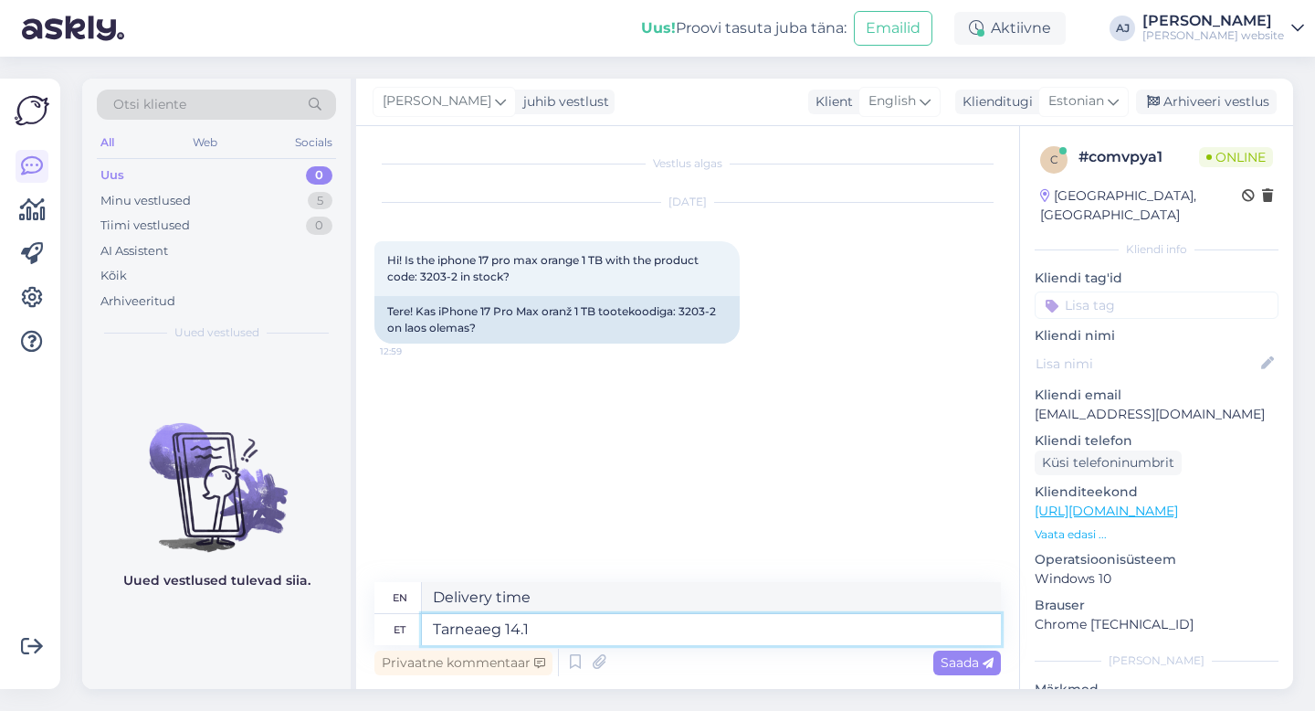
type textarea "Tarneaeg 14.10"
type textarea "Delivery time 14.10"
type textarea "Tarneaeg 14.10 kui t"
type textarea "Delivery time 14.10 if"
type textarea "Tarneaeg 14.10 kui tellimus"
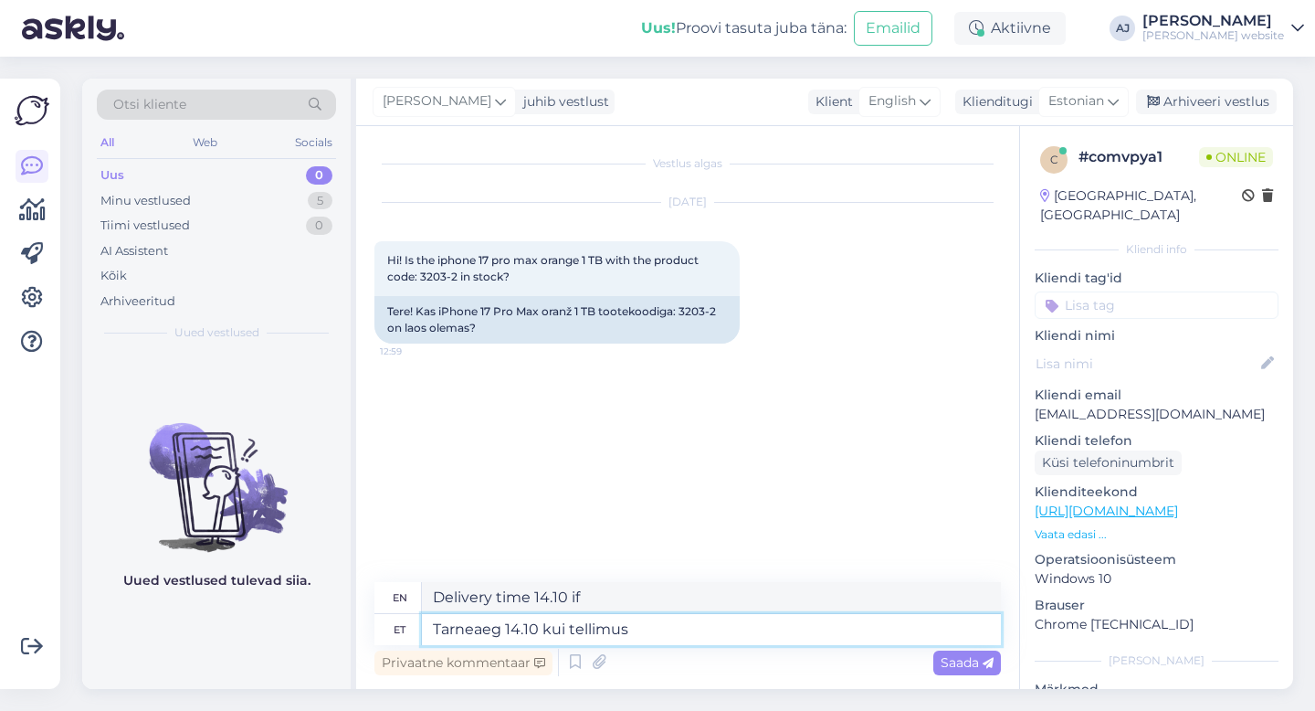
type textarea "Delivery time 14.10 if ordered"
type textarea "Tarneaeg 14.10 kui tellimus tasuda t"
type textarea "Delivery time 14.10 if order is paid for"
type textarea "Tarneaeg 14.10 kui tellimus tasuda [PERSON_NAME]"
type textarea "Delivery time 14.10 if order is paid for [DATE]"
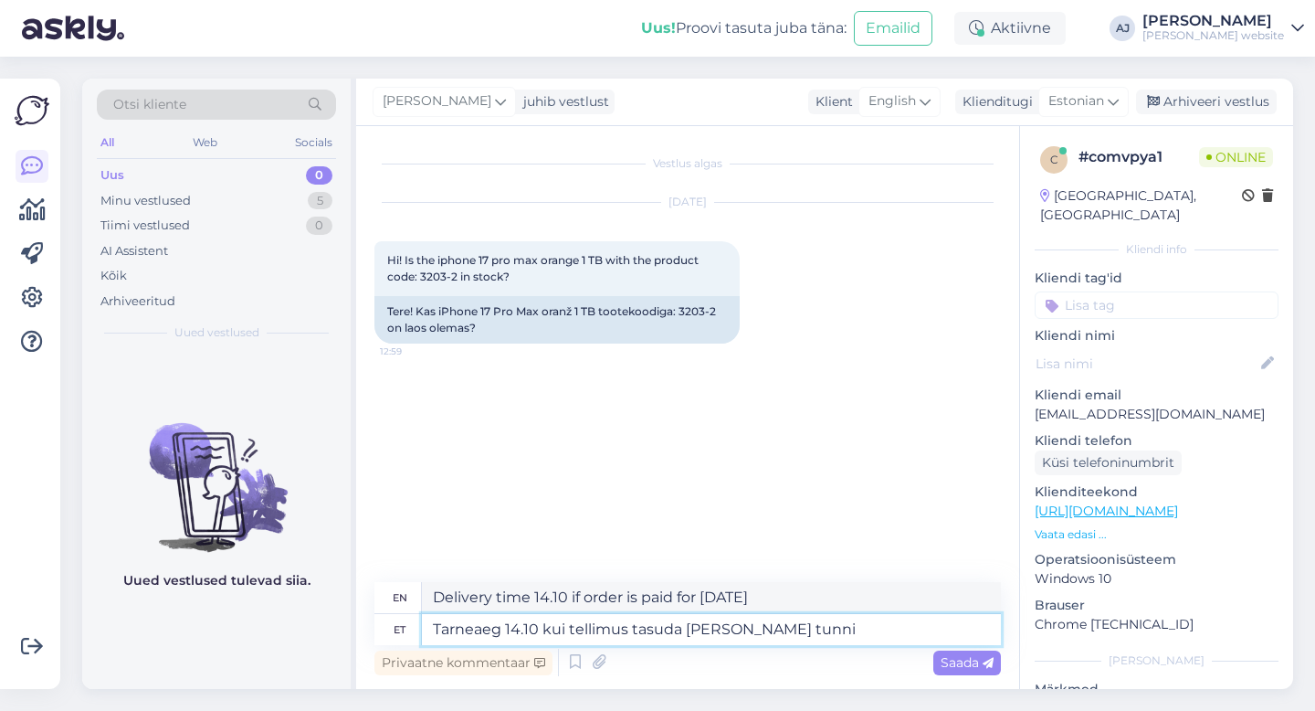
type textarea "Tarneaeg 14.10 kui tellimus tasuda [PERSON_NAME] tunni j"
type textarea "Delivery time 14.10 if order is paid for [DATE] within one hour"
type textarea "Tarneaeg 14.10 kui tellimus tasuda [PERSON_NAME] tunni jooksul"
type textarea "Delivery time 14.10 if order is paid for within one hour [DATE]"
type textarea "Tarneaeg 14.10 kui tellimus tasuda [PERSON_NAME] tunni jooksul"
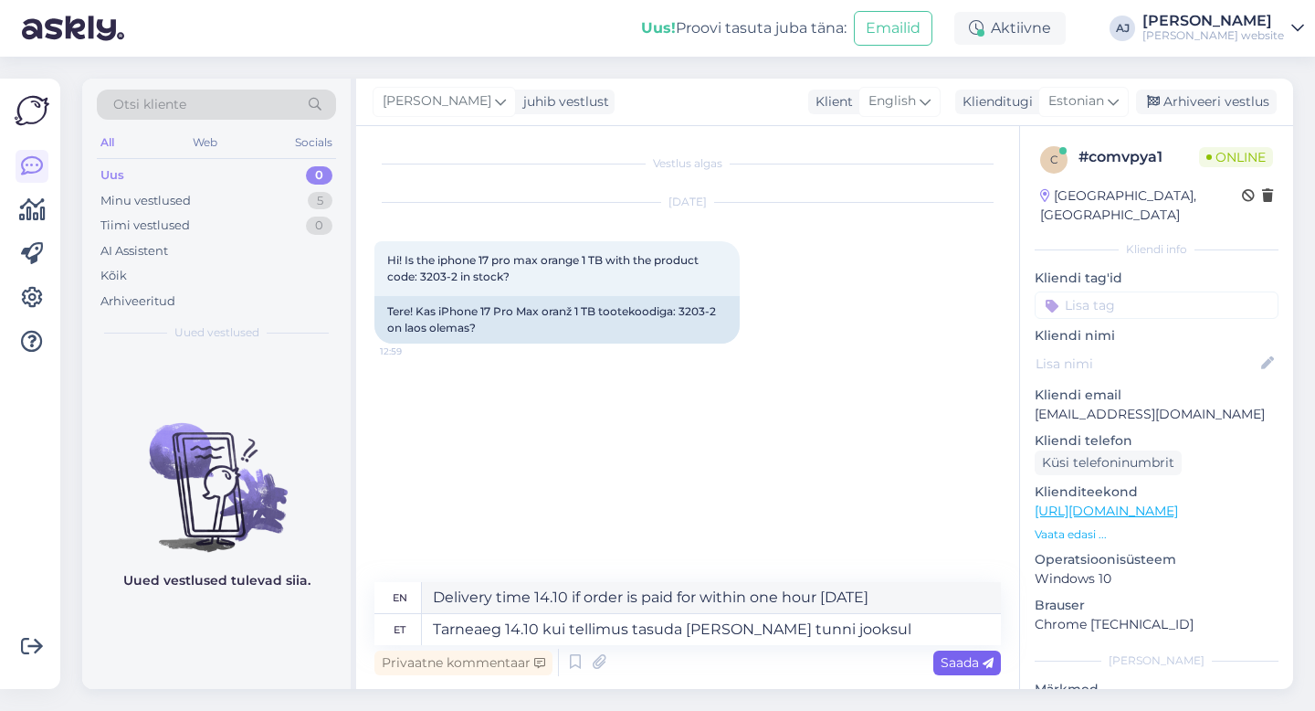
click at [971, 659] on span "Saada" at bounding box center [967, 662] width 53 height 16
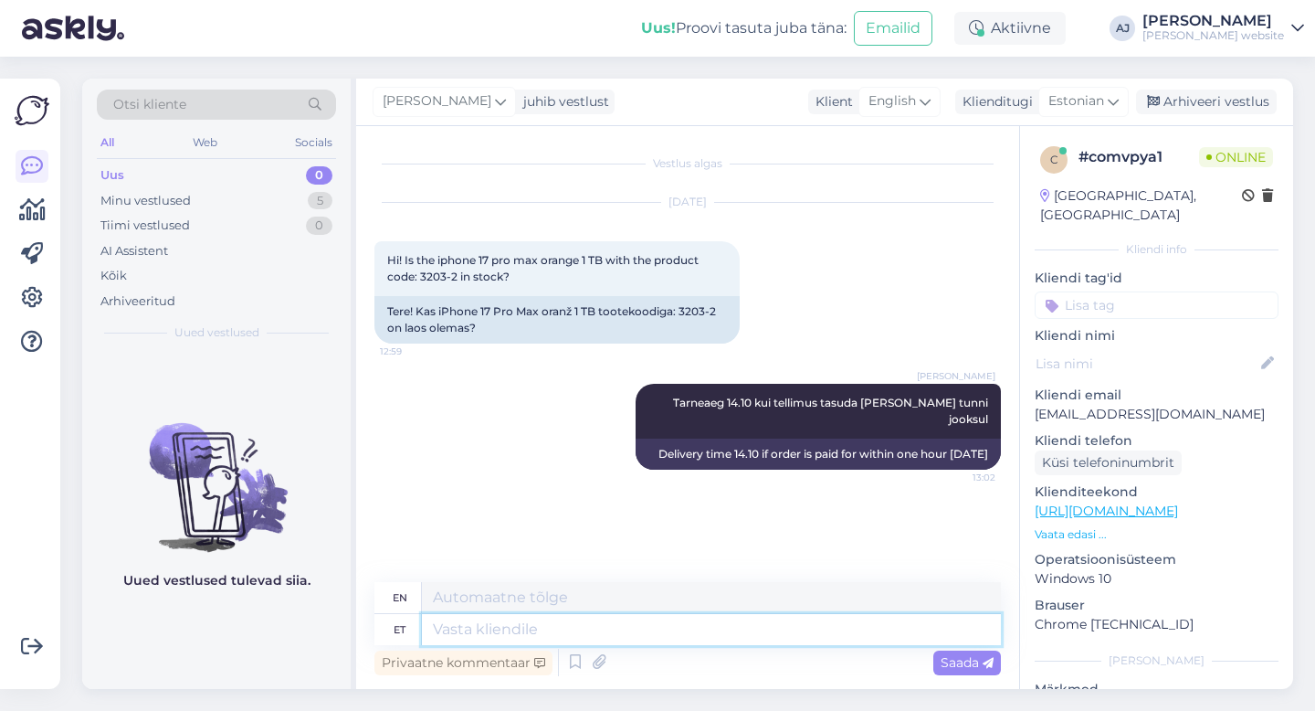
click at [460, 630] on textarea at bounding box center [711, 629] width 579 height 31
type textarea "[PERSON_NAME]"
type textarea "If"
type textarea "Kui kiirelt t"
type textarea "How fast?"
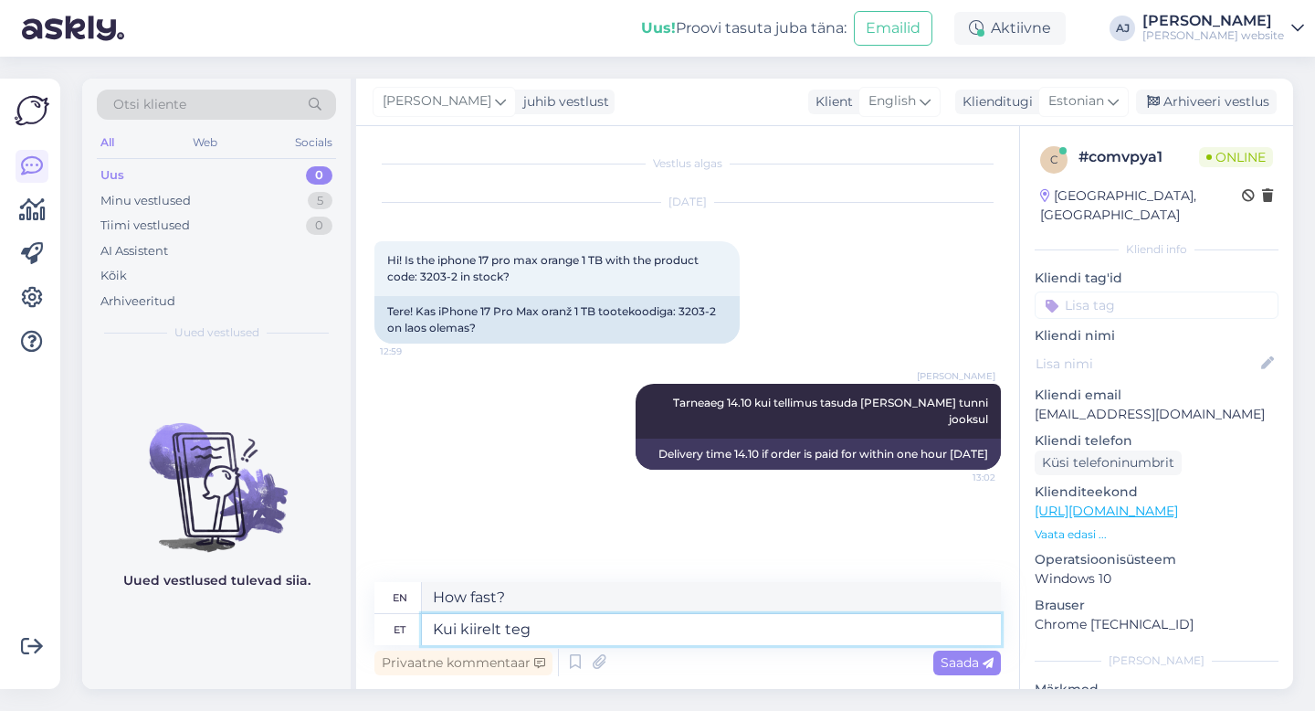
type textarea "Kui kiirelt tegu"
type textarea "How quickly?"
type textarea "Kui kiirelt tegutseda,"
type textarea "If you act quickly,"
type textarea "Kui kiirelt tegutseda, siis võibolla"
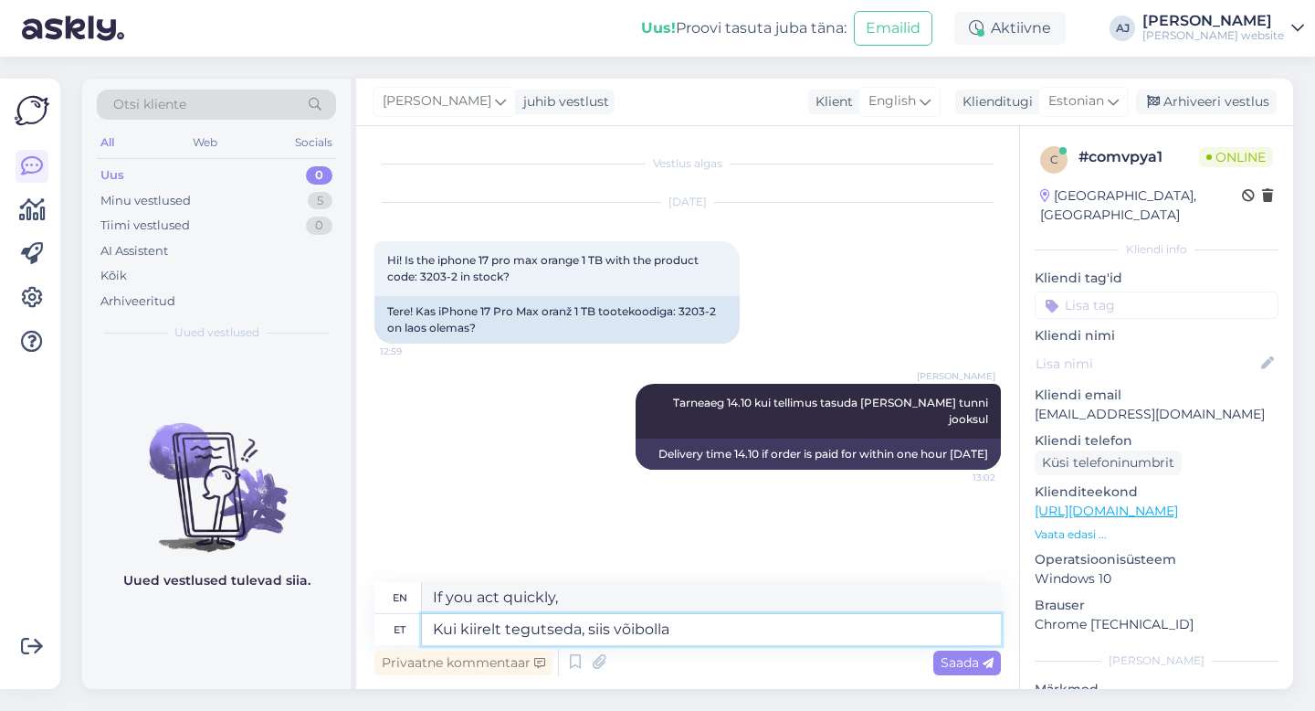
type textarea "If we act quickly, maybe"
type textarea "Kui kiirelt tegutseda, siis võibolla jõ"
type textarea "If we act quickly, maybe we can"
type textarea "Kui kiirelt tegutseda, siis võibolla jõua"
type textarea "If we act quickly, we might make it."
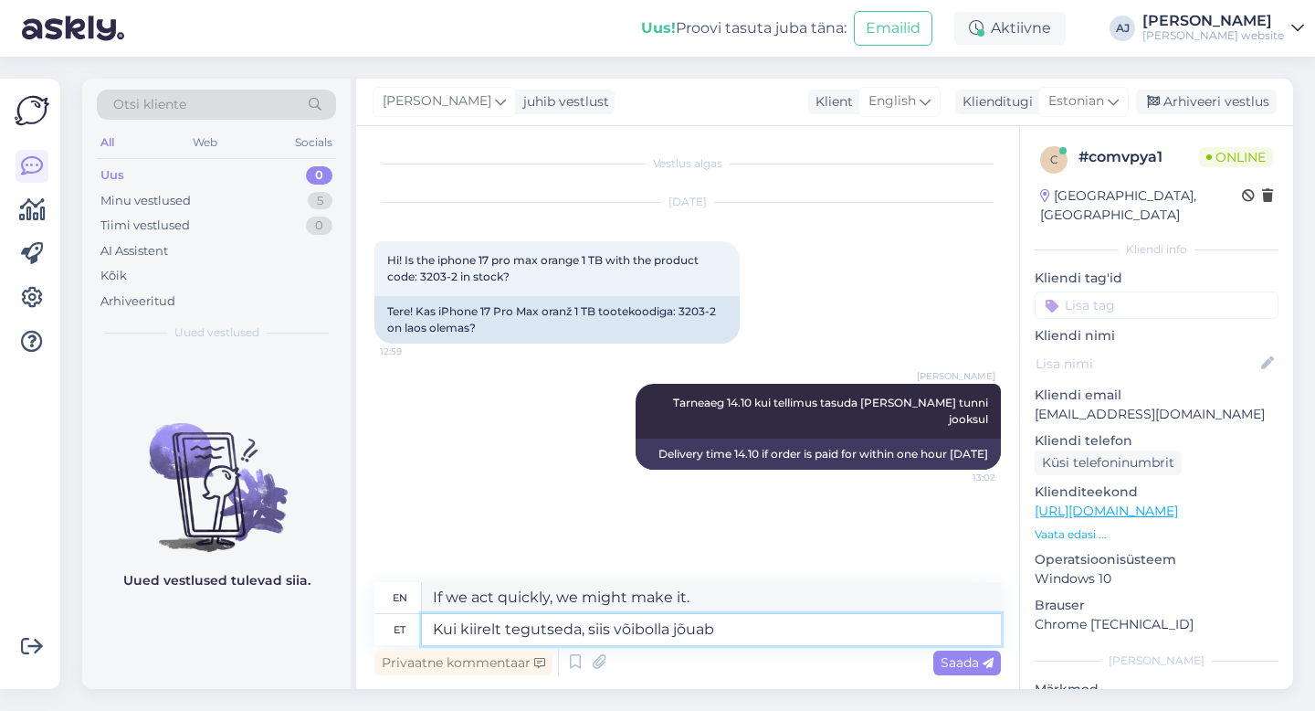
type textarea "Kui kiirelt tegutseda, siis võibolla jõuab"
type textarea "If we act quickly, maybe we'll make it."
type textarea "Kui kiirelt tegutseda, siis võibolla jõuab juba 13.10"
type textarea "If we act quickly, maybe it will arrive by 13.10"
type textarea "Kui kiirelt tegutseda, siis võibolla jõuab juba 13.10"
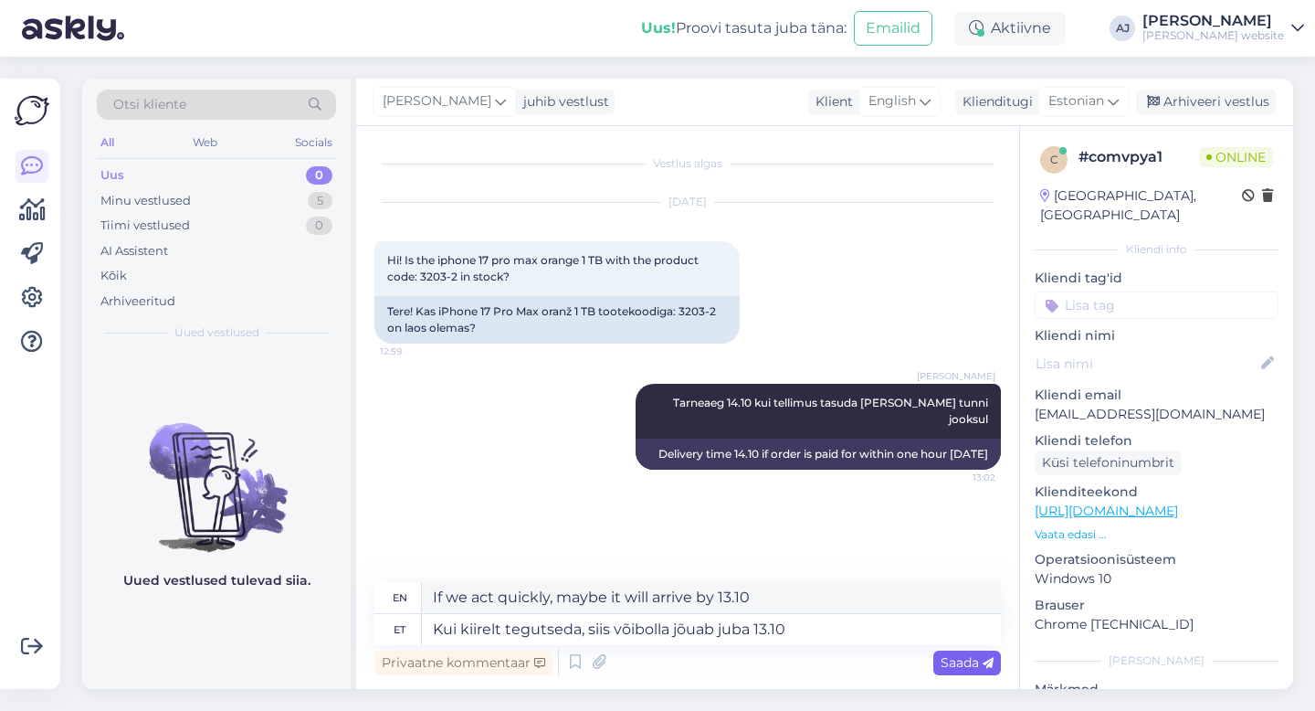
click at [949, 661] on span "Saada" at bounding box center [967, 662] width 53 height 16
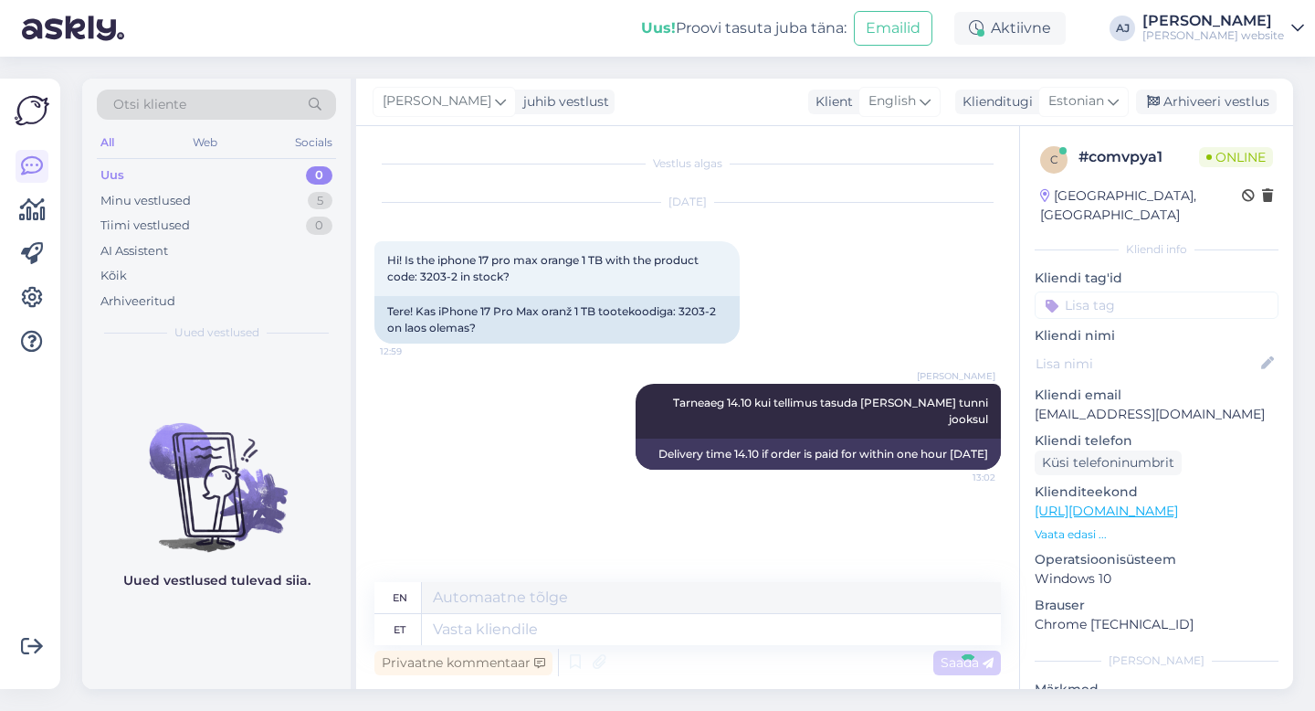
scroll to position [17, 0]
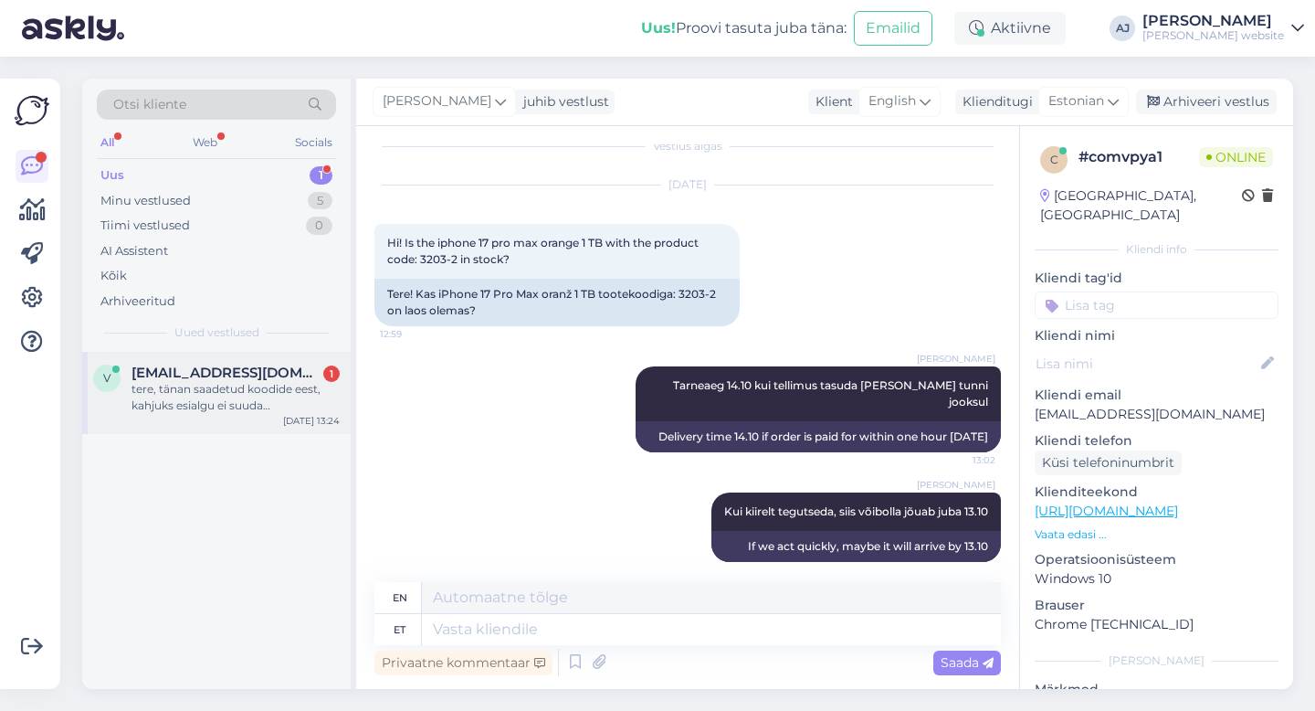
click at [194, 385] on div "tere, tänan saadetud koodide eest, kahjuks esialgu ei suuda [PERSON_NAME] õige …" at bounding box center [236, 397] width 208 height 33
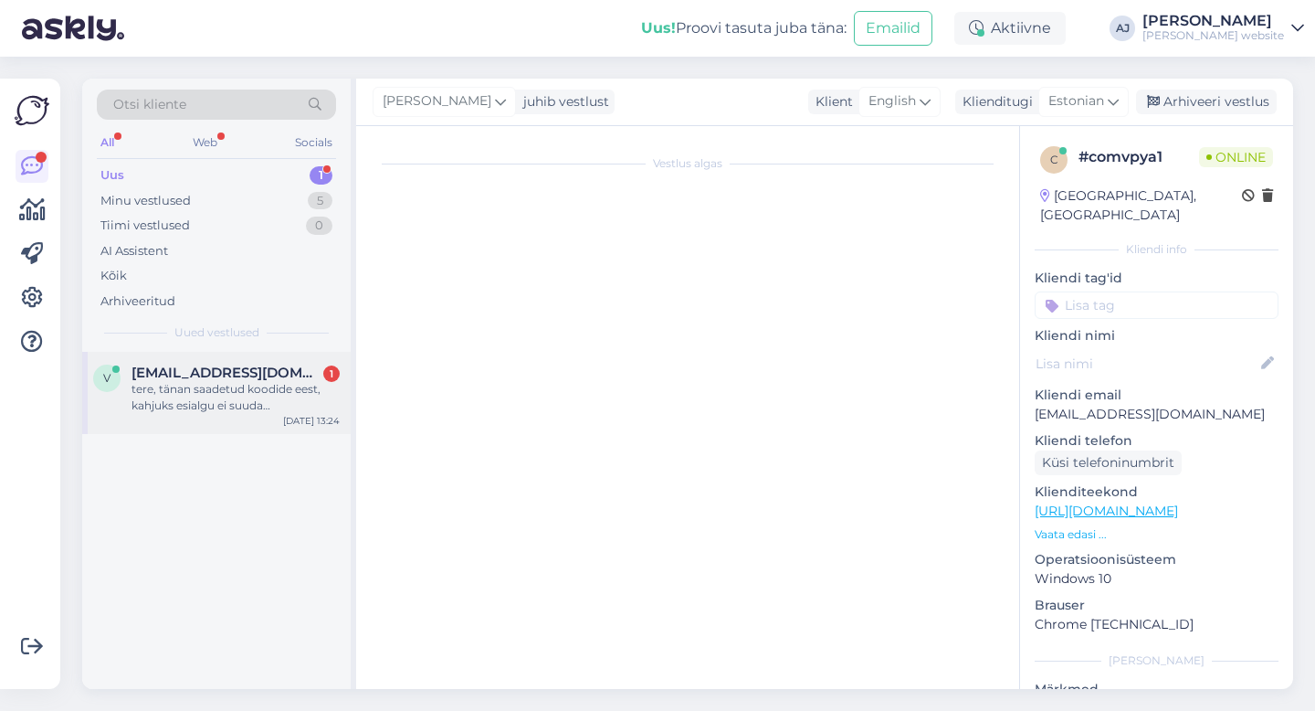
scroll to position [0, 0]
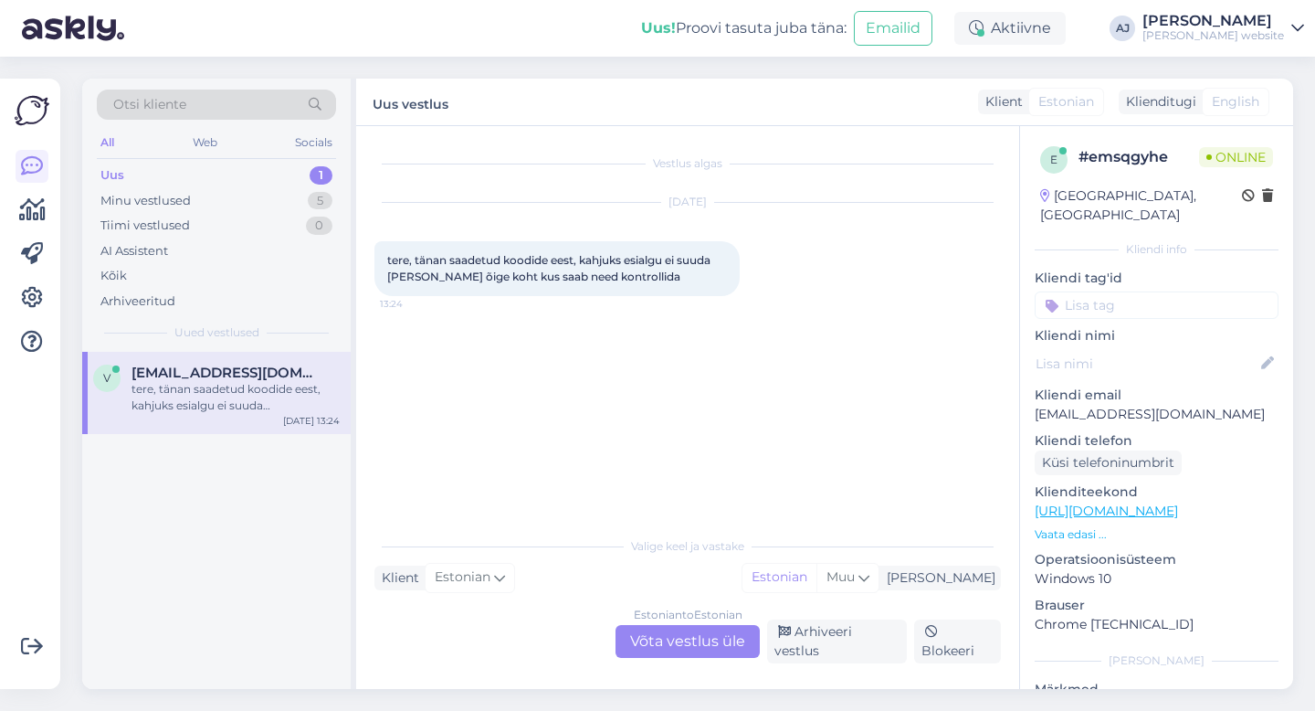
click at [680, 656] on div "Estonian to Estonian Võta vestlus üle" at bounding box center [688, 641] width 144 height 33
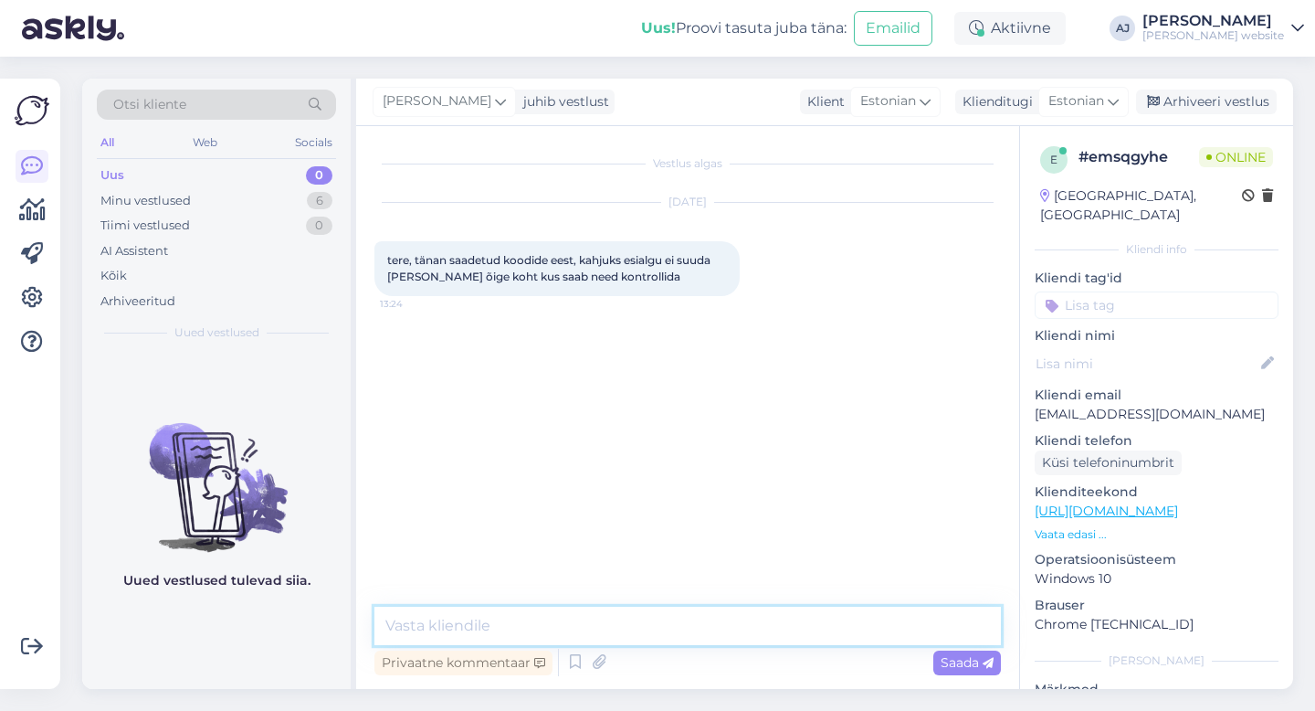
click at [454, 624] on textarea at bounding box center [687, 625] width 627 height 38
type textarea "Ok, võtke aega, et uurida :)"
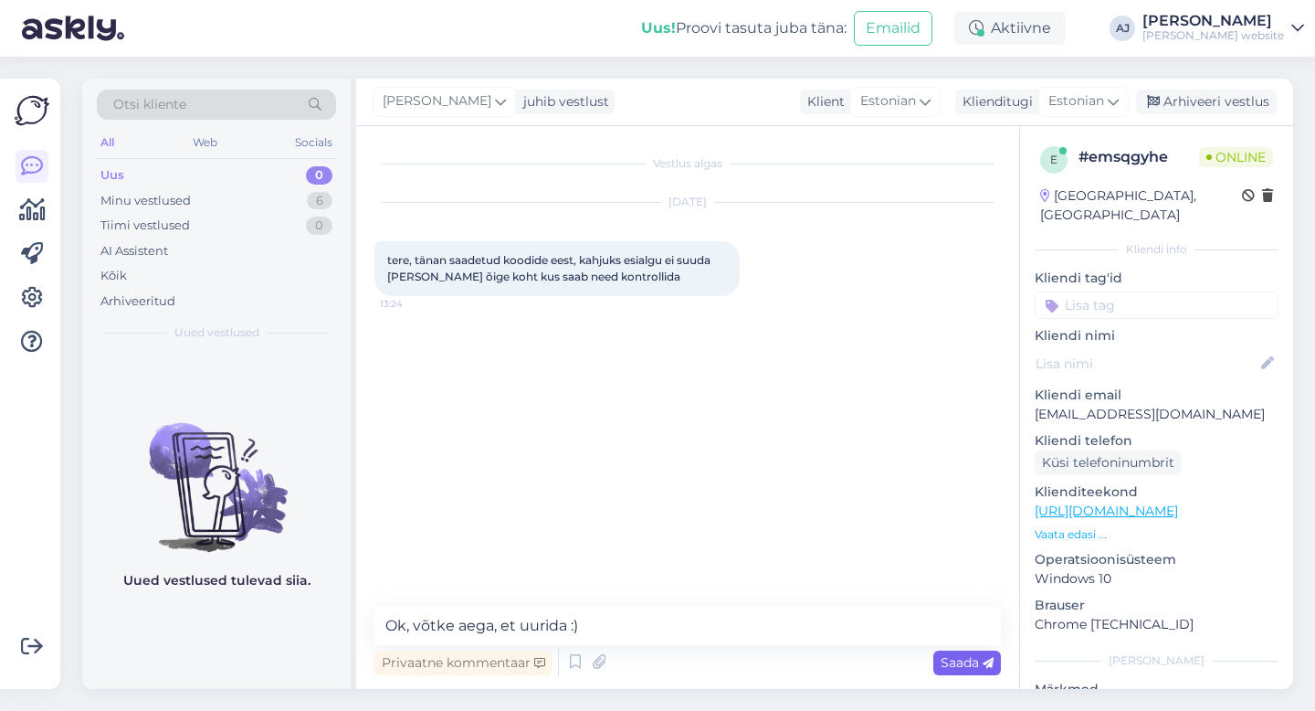
click at [947, 659] on span "Saada" at bounding box center [967, 662] width 53 height 16
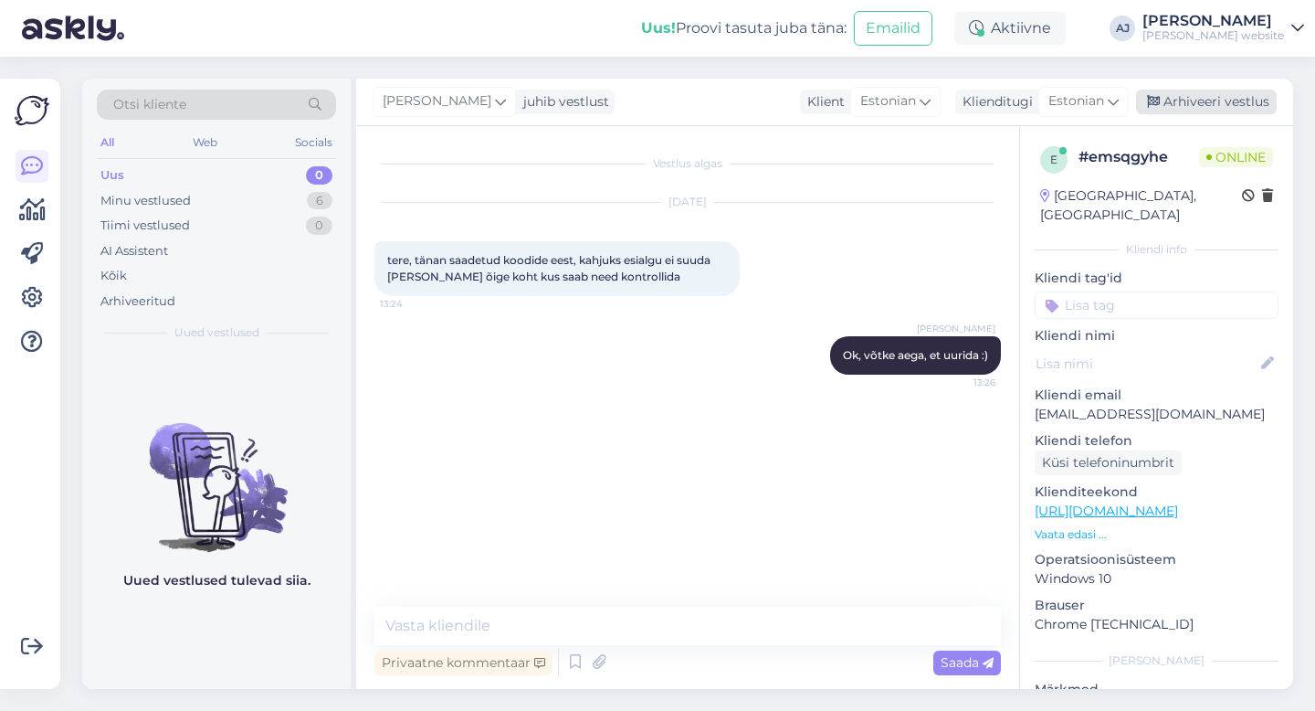
click at [1189, 104] on div "Arhiveeri vestlus" at bounding box center [1206, 102] width 141 height 25
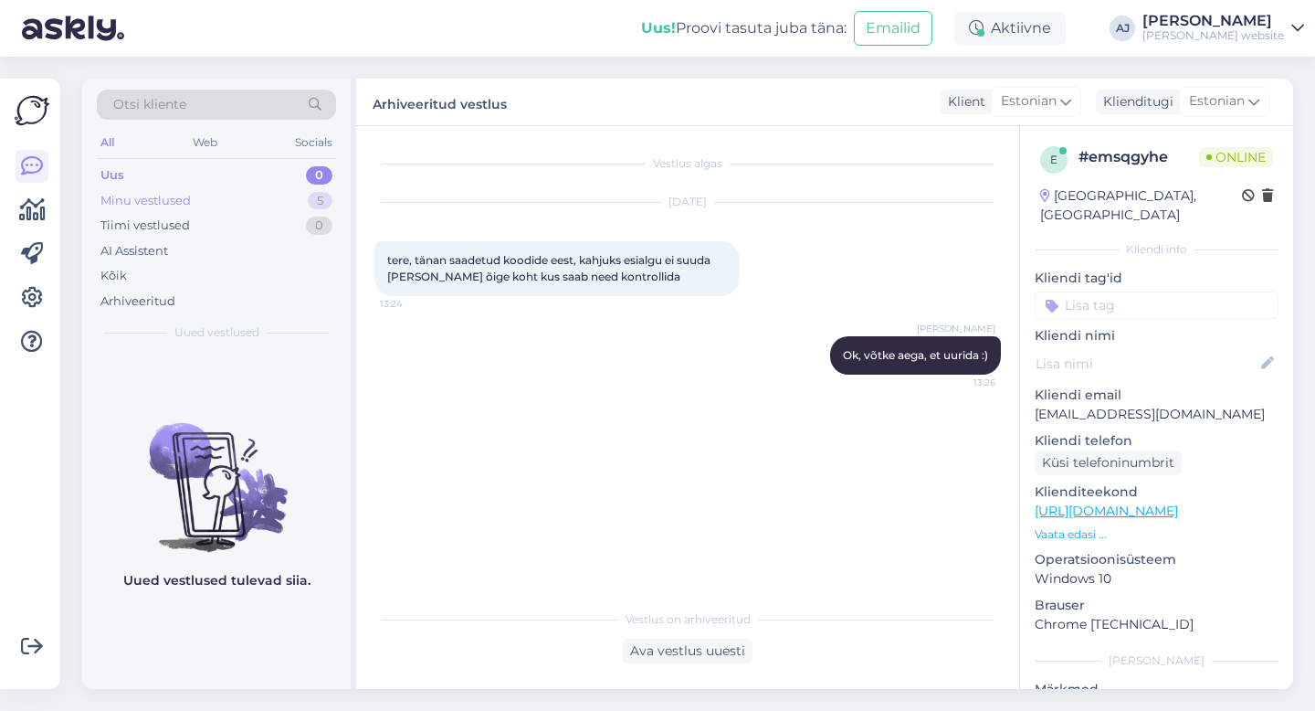
click at [136, 196] on div "Minu vestlused" at bounding box center [145, 201] width 90 height 18
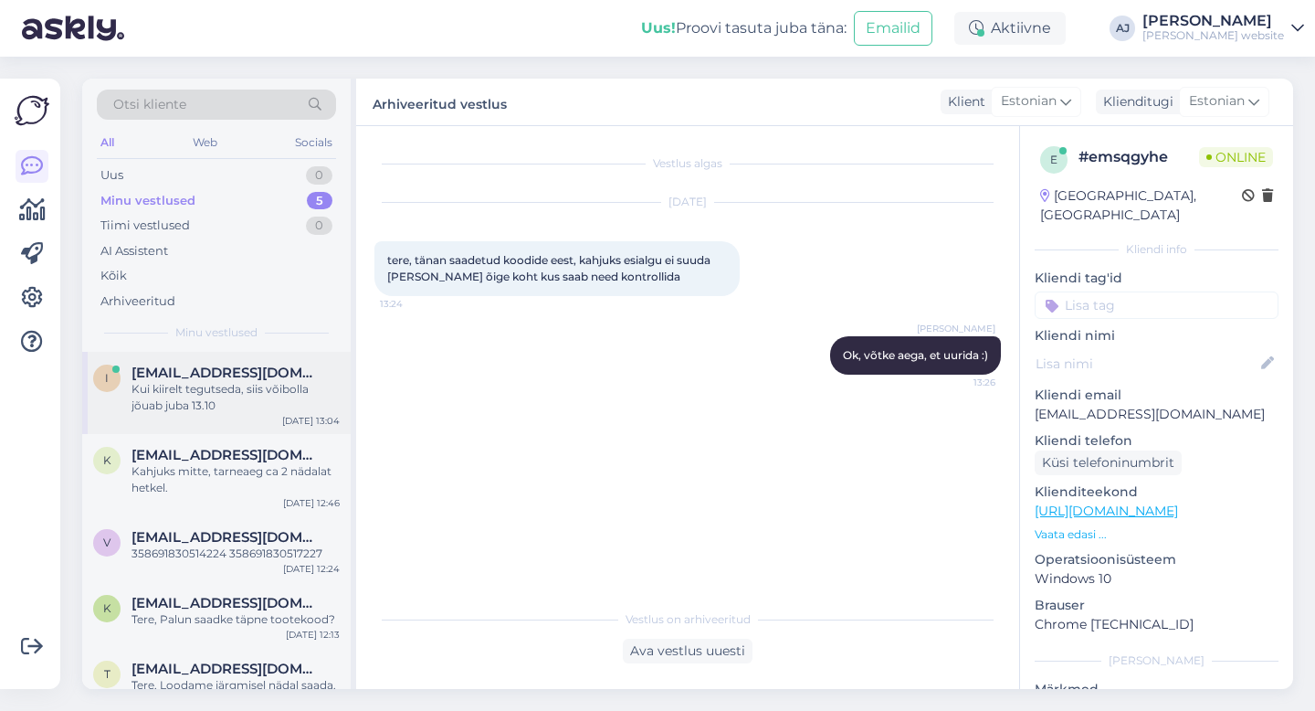
click at [177, 380] on span "[EMAIL_ADDRESS][DOMAIN_NAME]" at bounding box center [227, 372] width 190 height 16
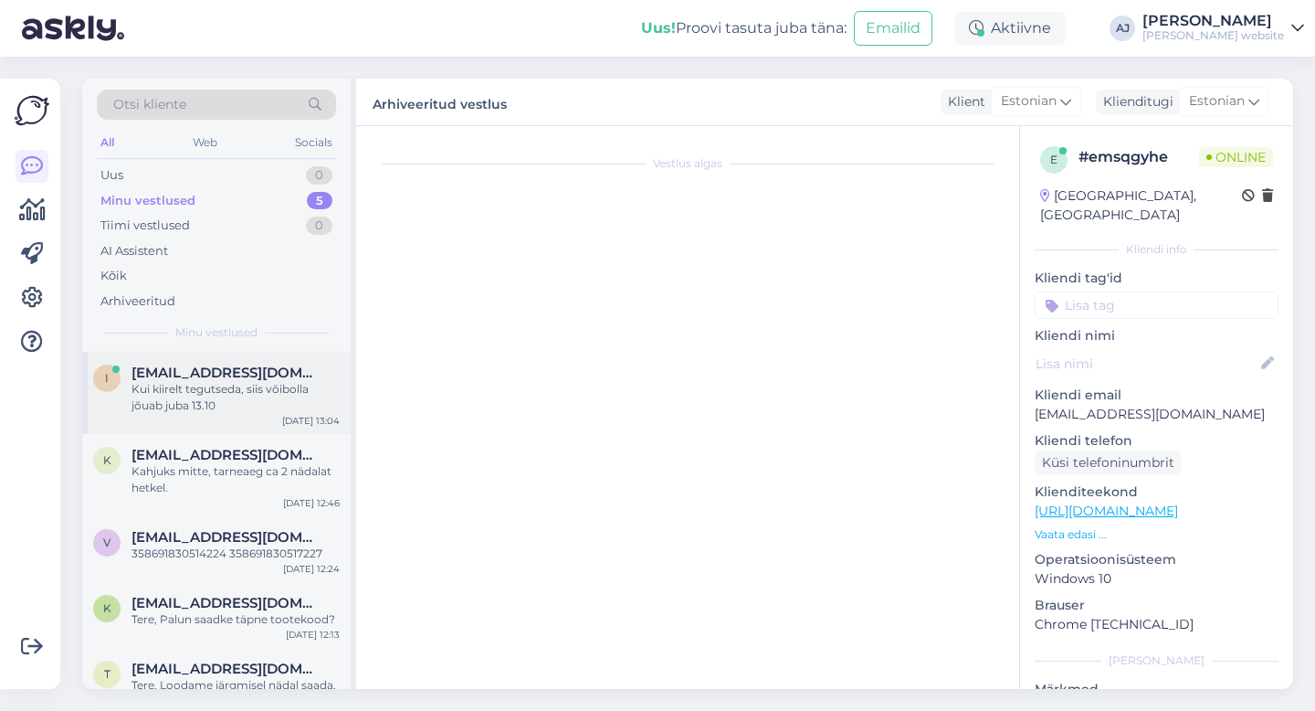
scroll to position [17, 0]
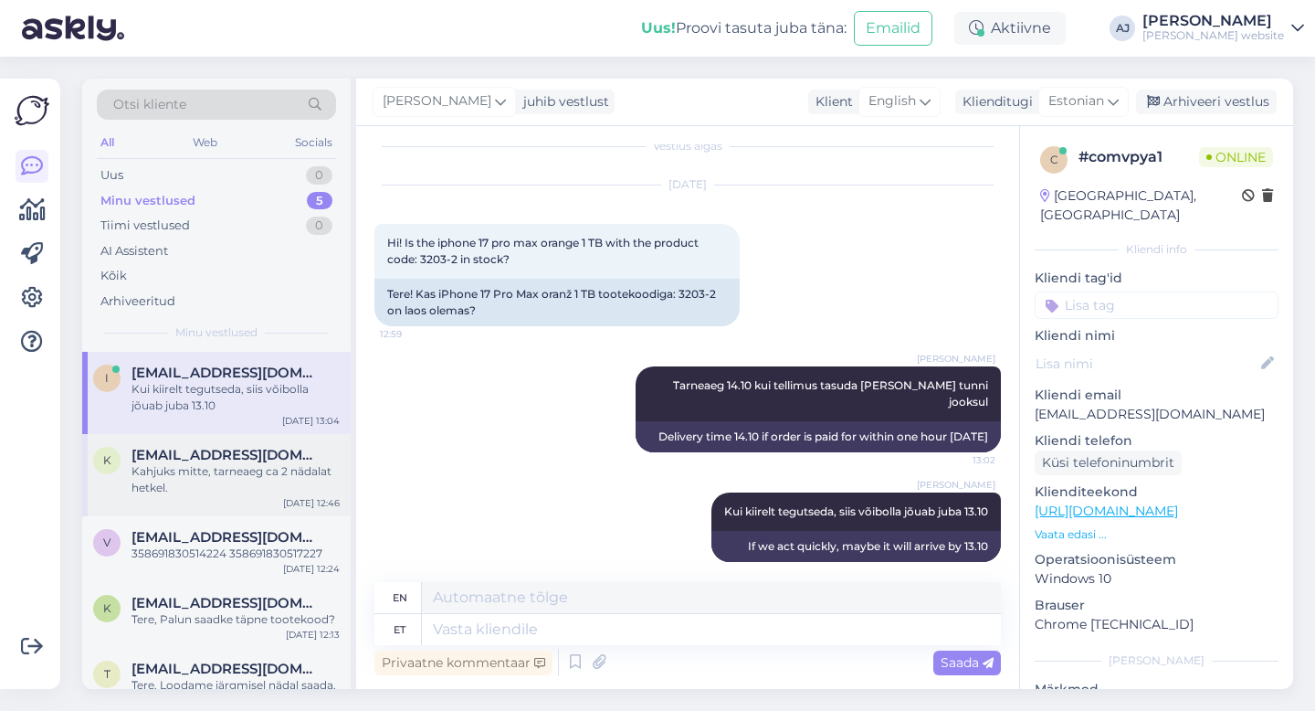
click at [200, 470] on div "Kahjuks mitte, tarneaeg ca 2 nädalat hetkel." at bounding box center [236, 479] width 208 height 33
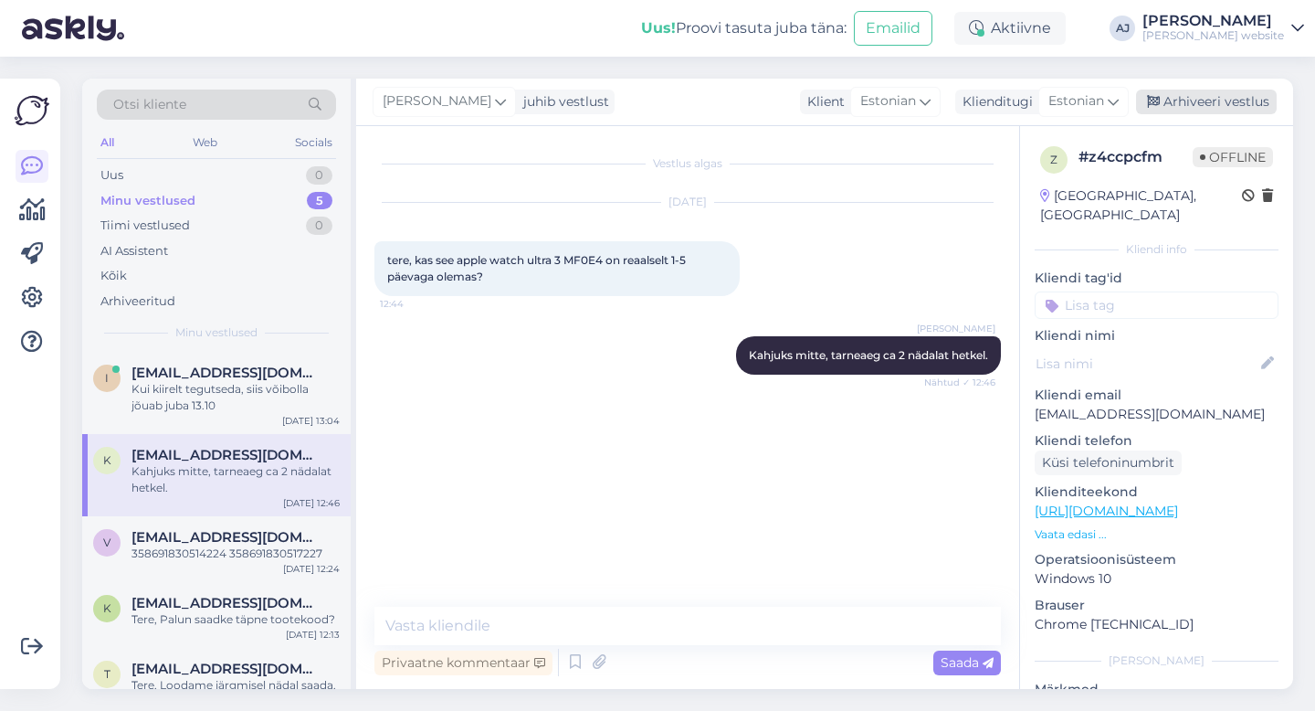
click at [1234, 100] on div "Arhiveeri vestlus" at bounding box center [1206, 102] width 141 height 25
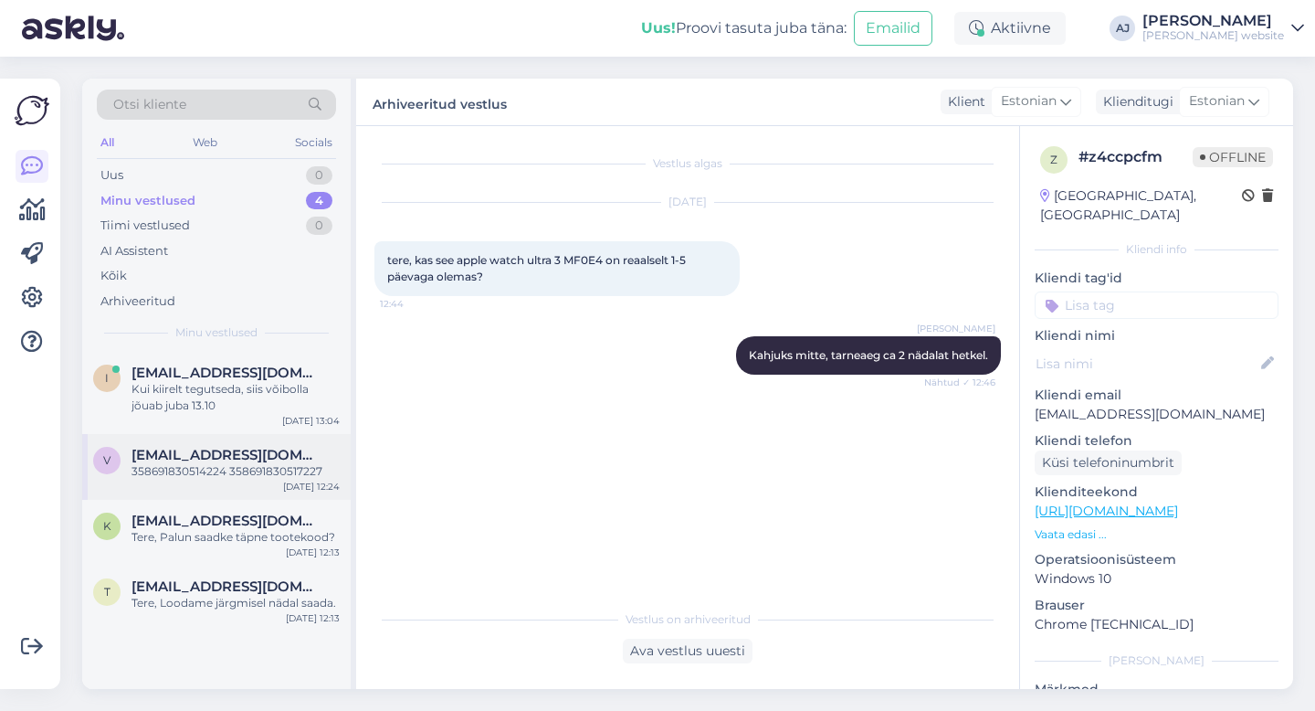
click at [178, 464] on div "358691830514224 358691830517227" at bounding box center [236, 471] width 208 height 16
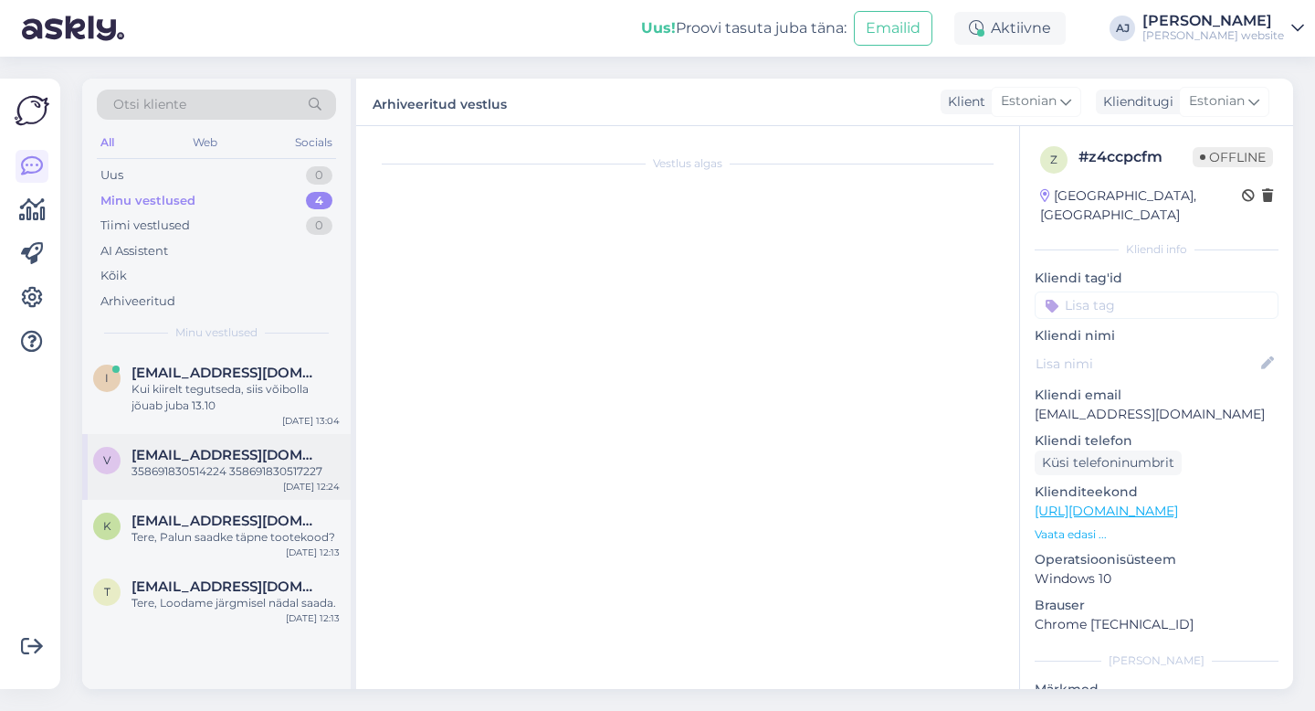
scroll to position [270, 0]
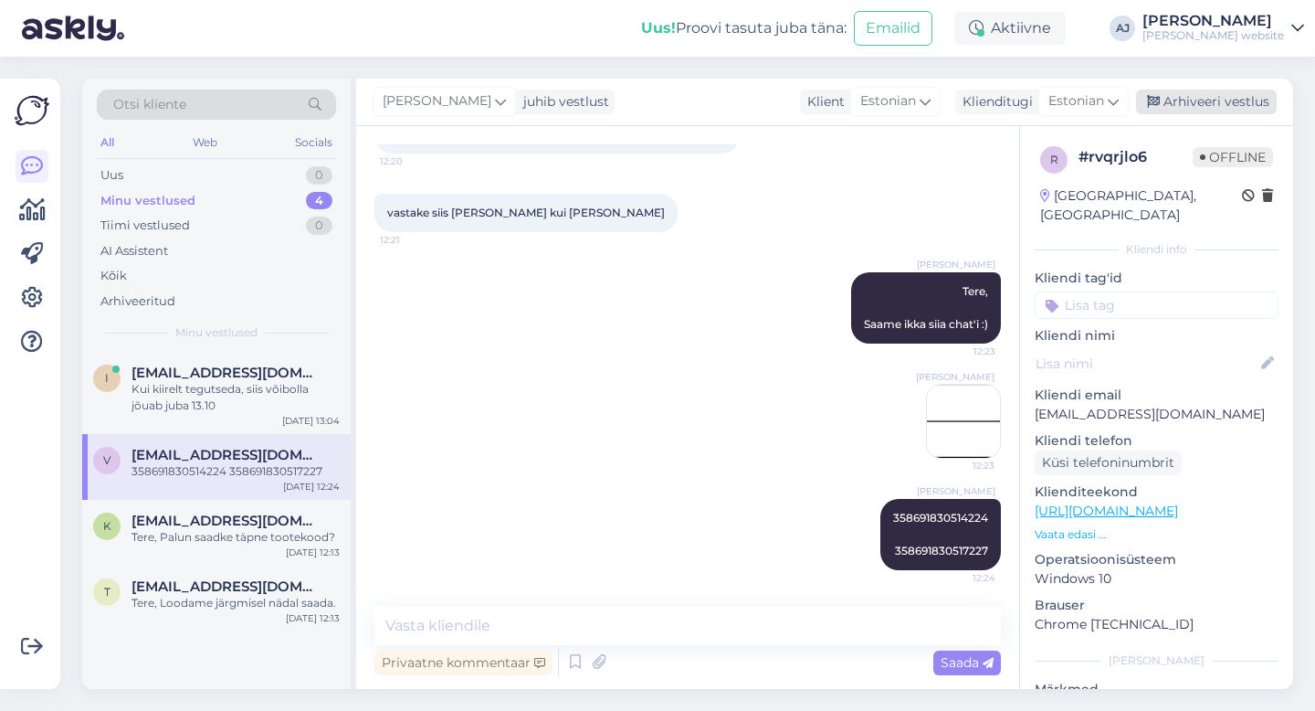
click at [1188, 100] on div "Arhiveeri vestlus" at bounding box center [1206, 102] width 141 height 25
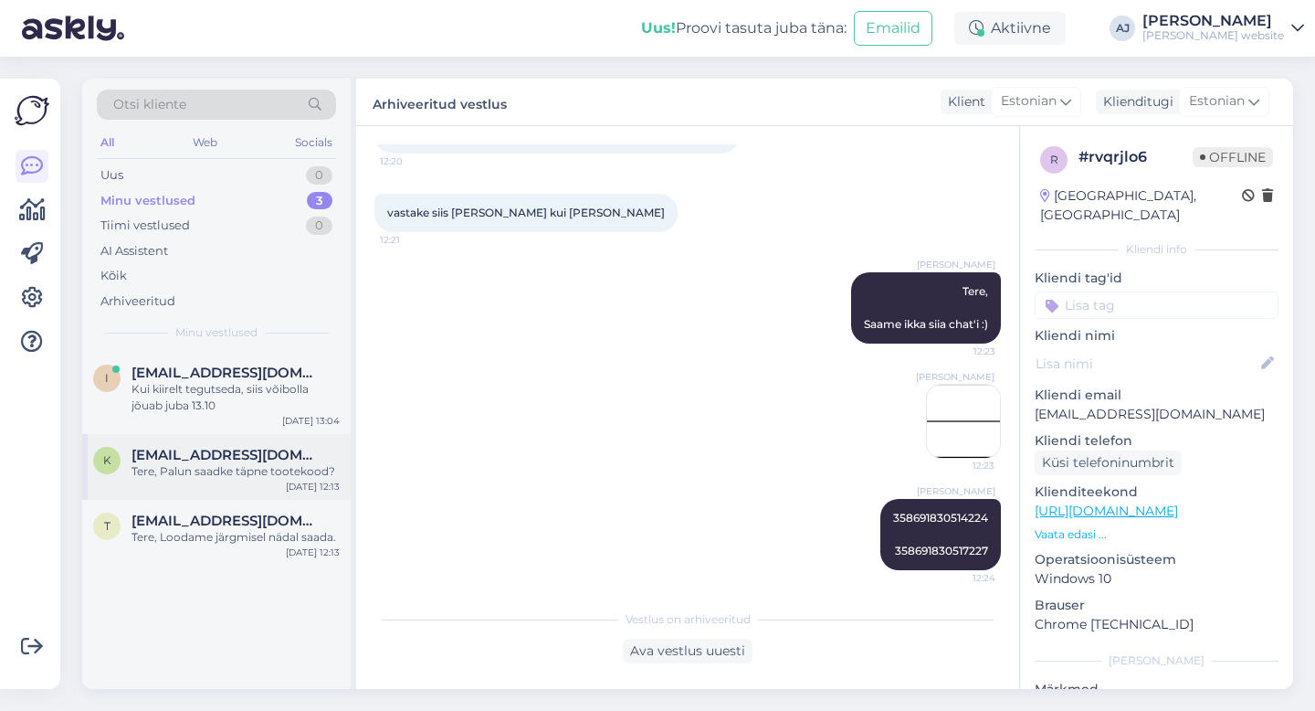
click at [206, 465] on div "Tere, Palun saadke täpne tootekood?" at bounding box center [236, 471] width 208 height 16
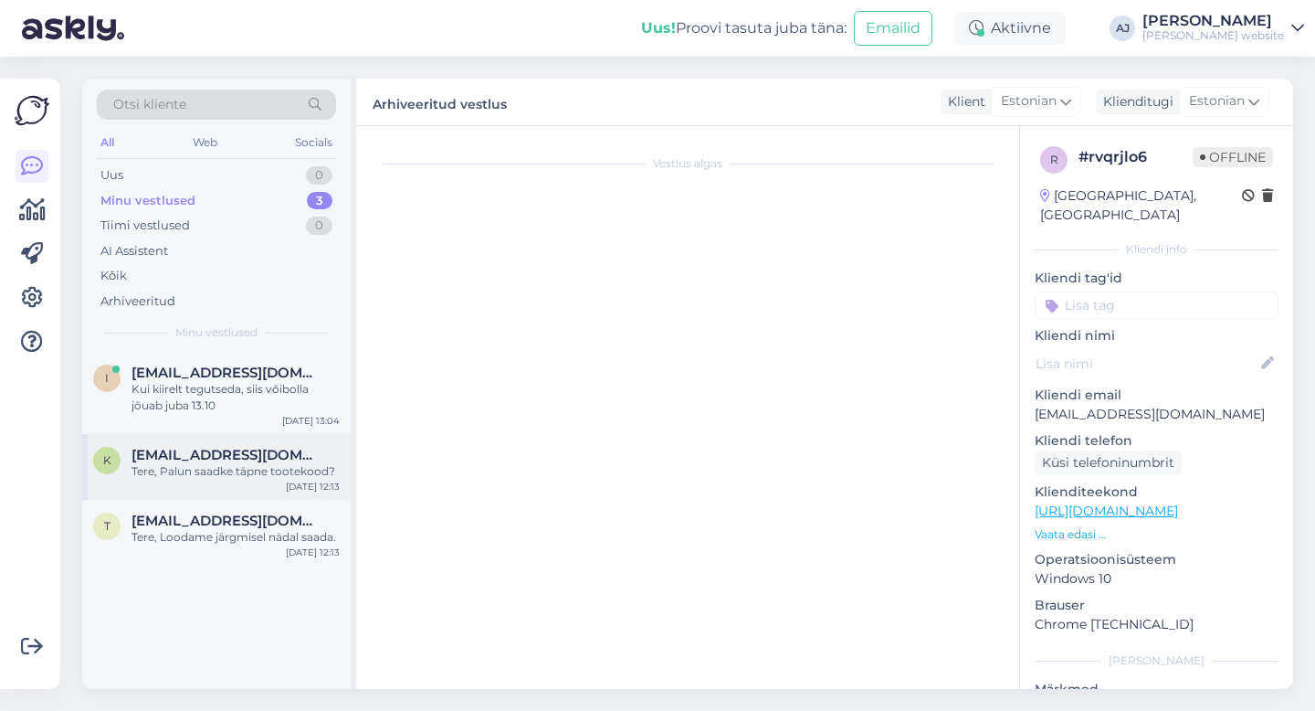
scroll to position [0, 0]
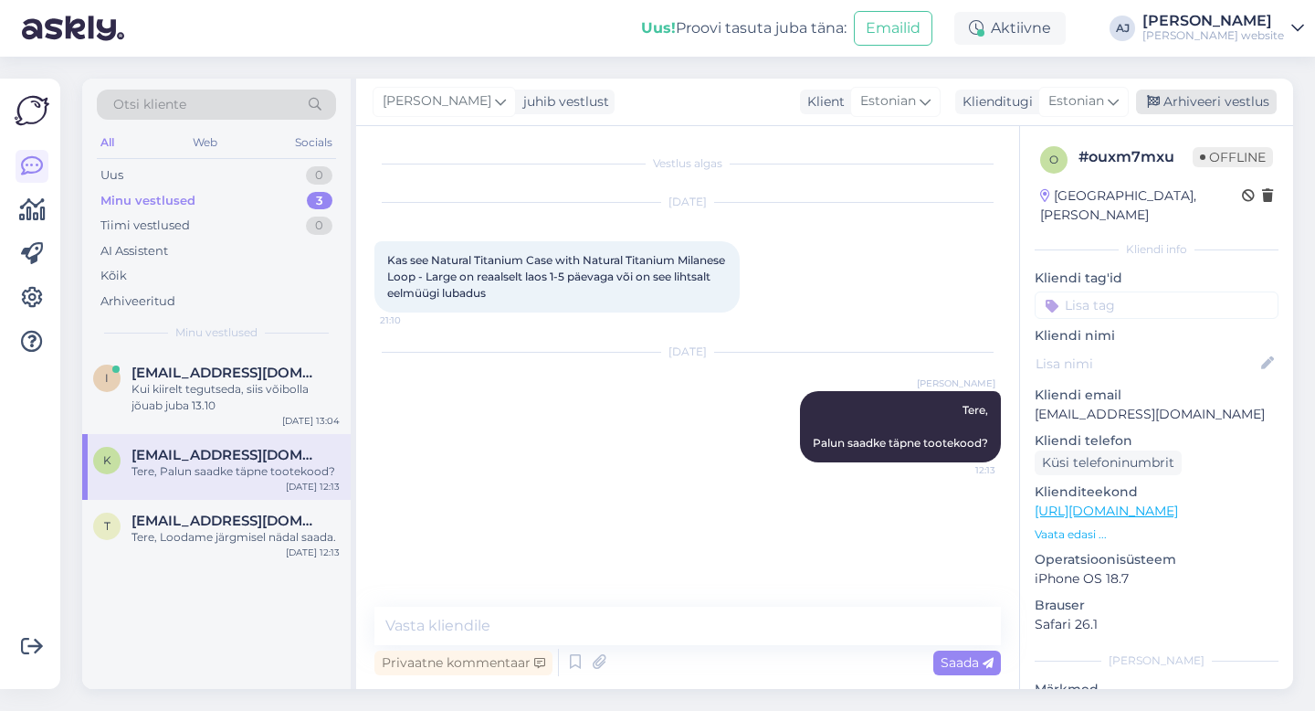
click at [1183, 103] on div "Arhiveeri vestlus" at bounding box center [1206, 102] width 141 height 25
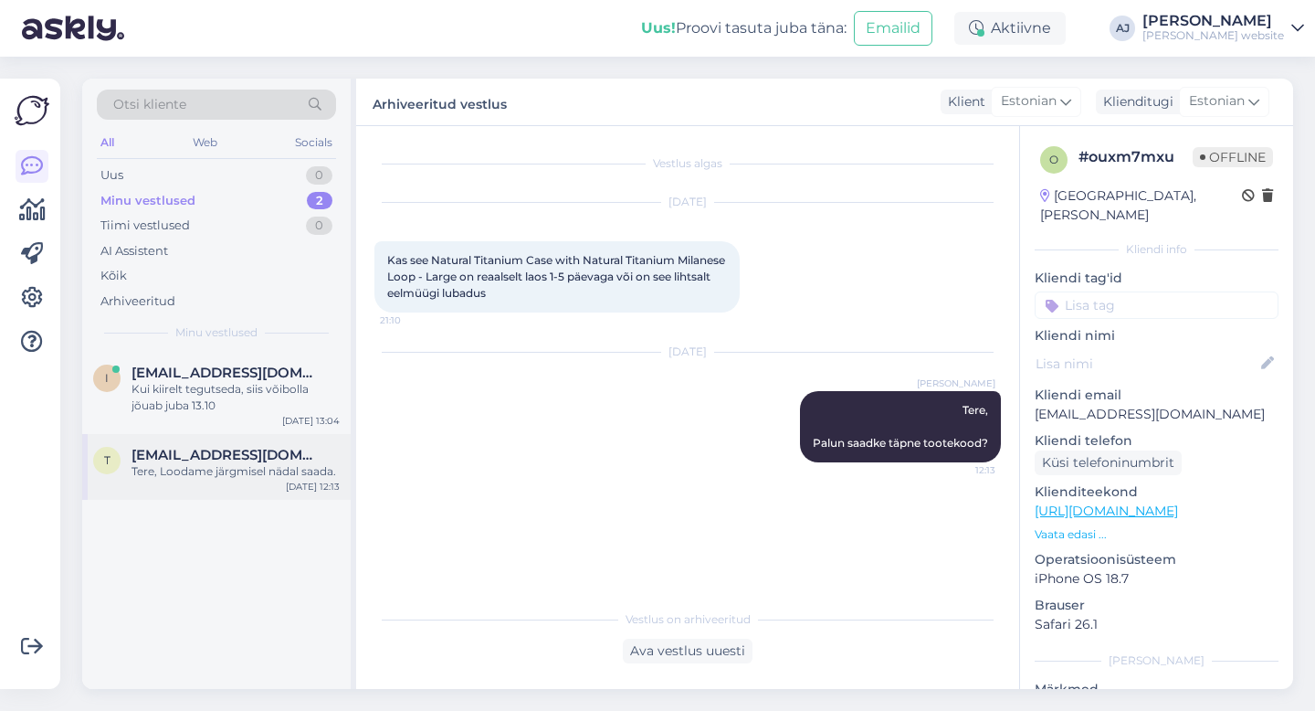
click at [211, 447] on span "[EMAIL_ADDRESS][DOMAIN_NAME]" at bounding box center [227, 455] width 190 height 16
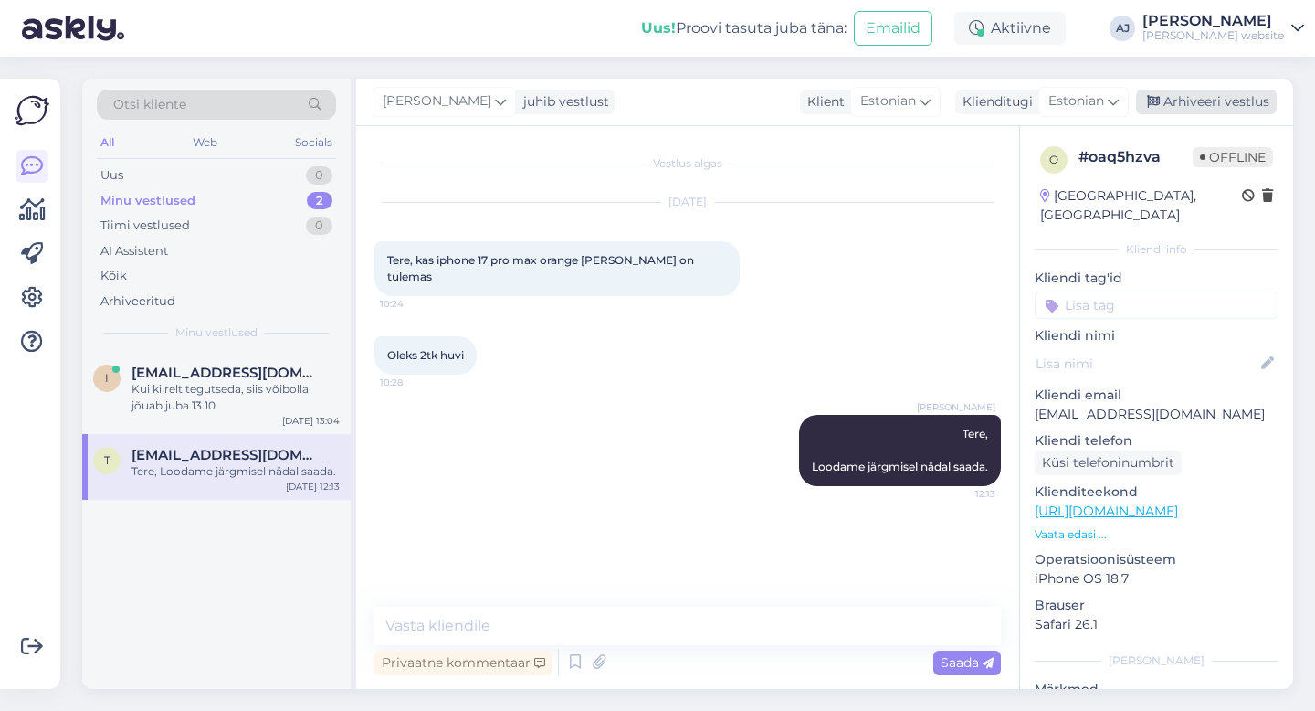
click at [1198, 97] on div "Arhiveeri vestlus" at bounding box center [1206, 102] width 141 height 25
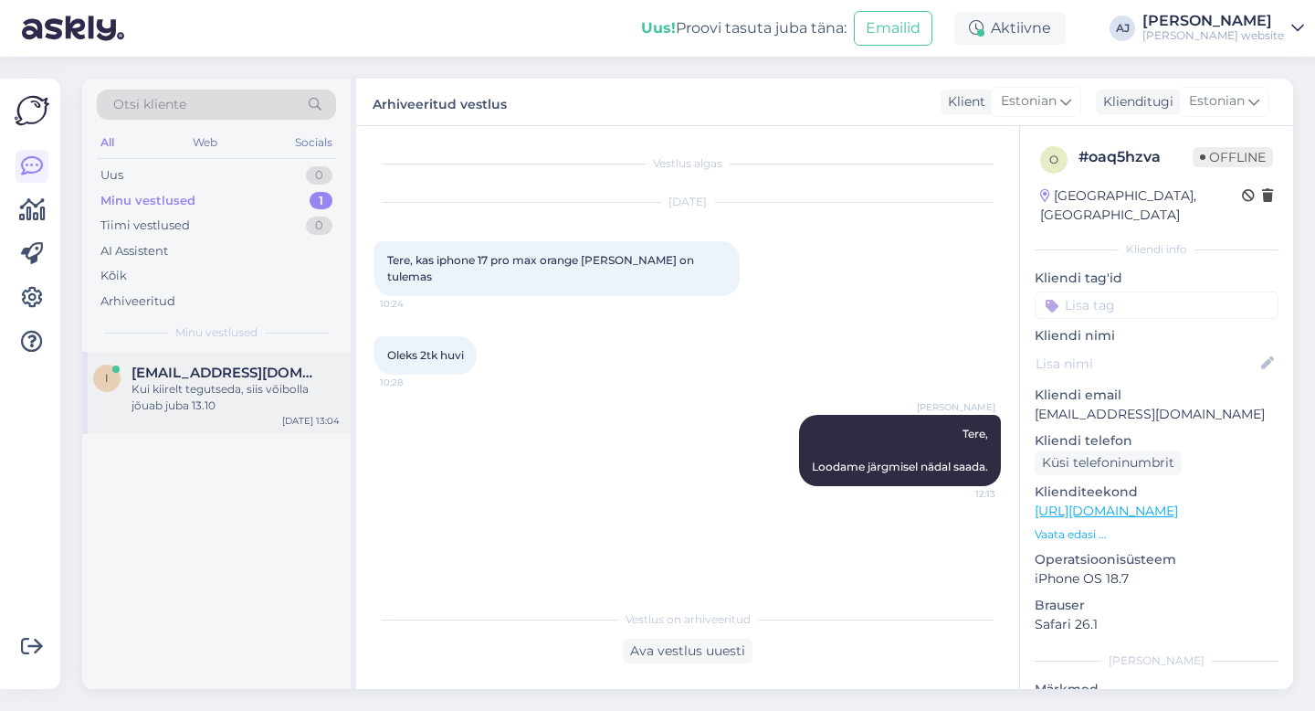
click at [219, 392] on div "Kui kiirelt tegutseda, siis võibolla jõuab juba 13.10" at bounding box center [236, 397] width 208 height 33
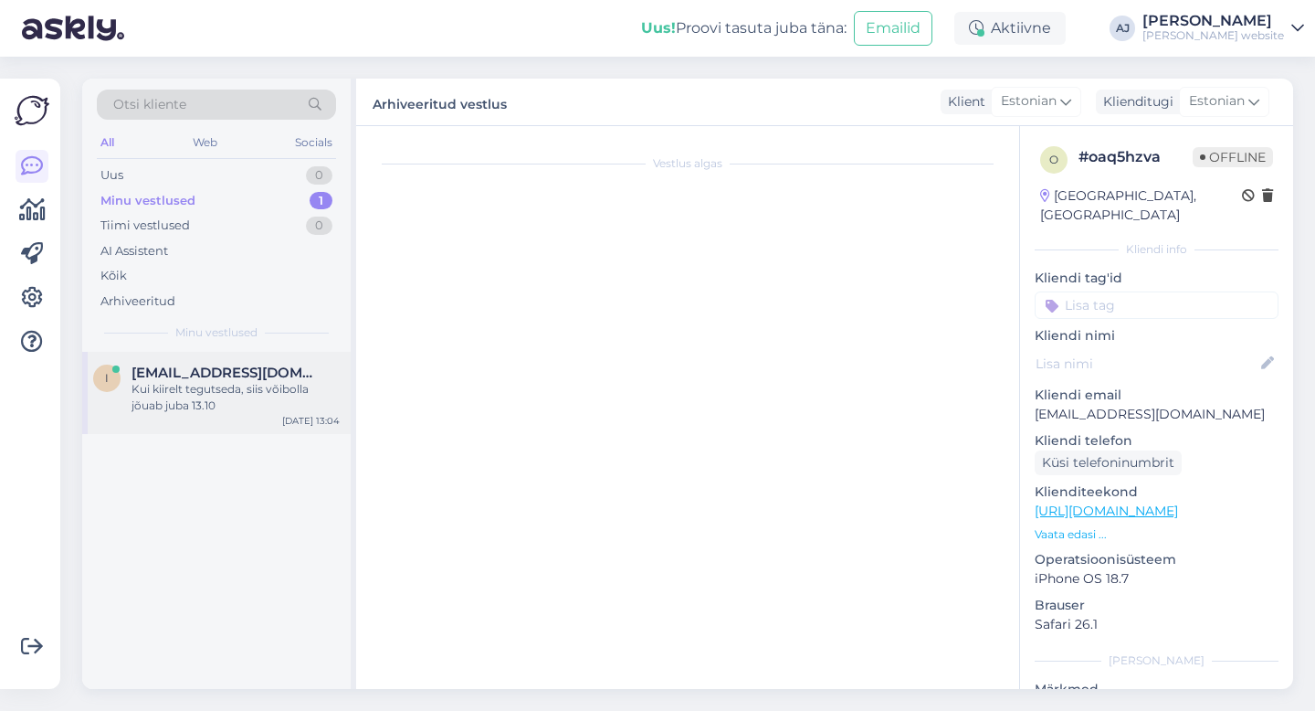
scroll to position [17, 0]
